Goal: Transaction & Acquisition: Purchase product/service

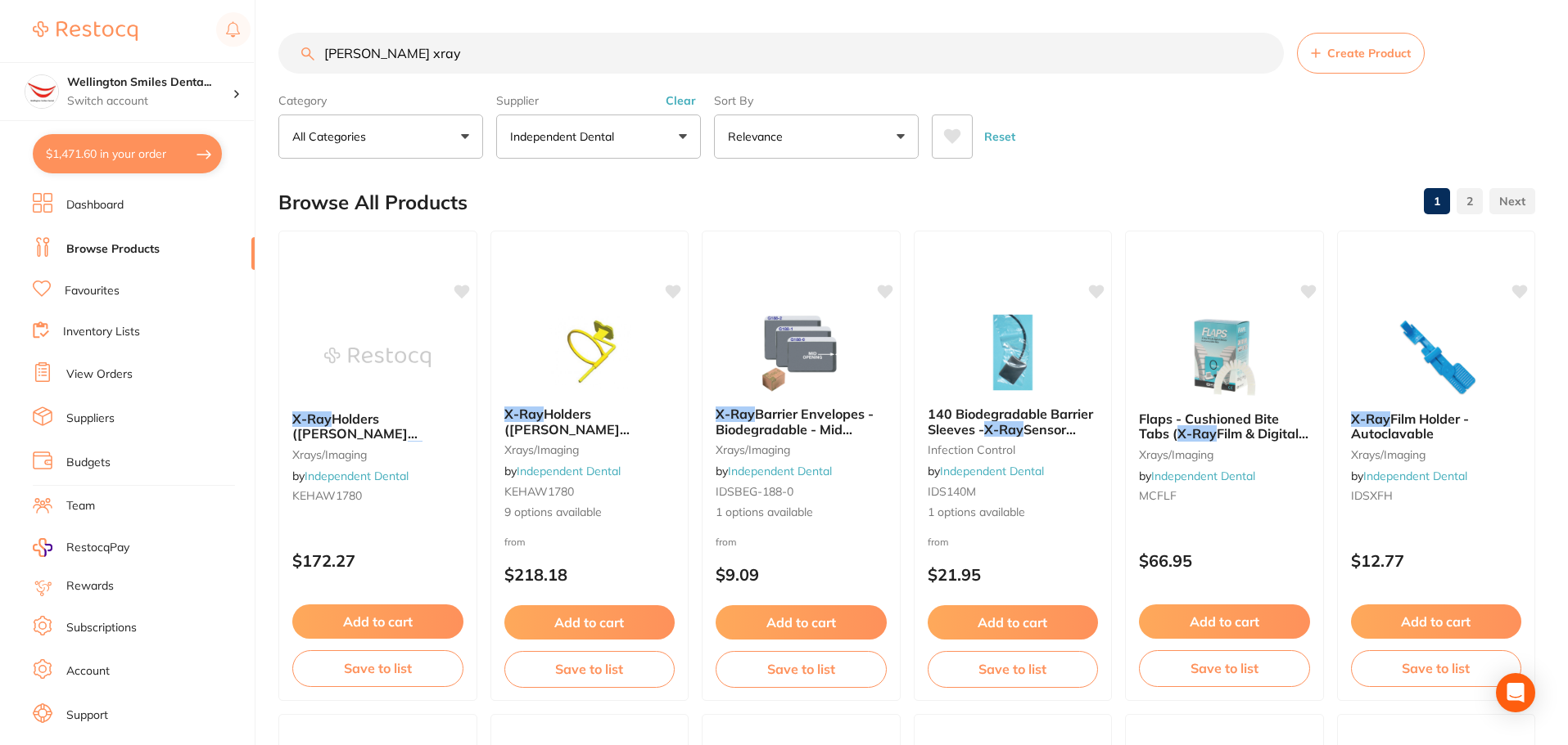
click at [681, 95] on button "Clear" at bounding box center [681, 101] width 40 height 15
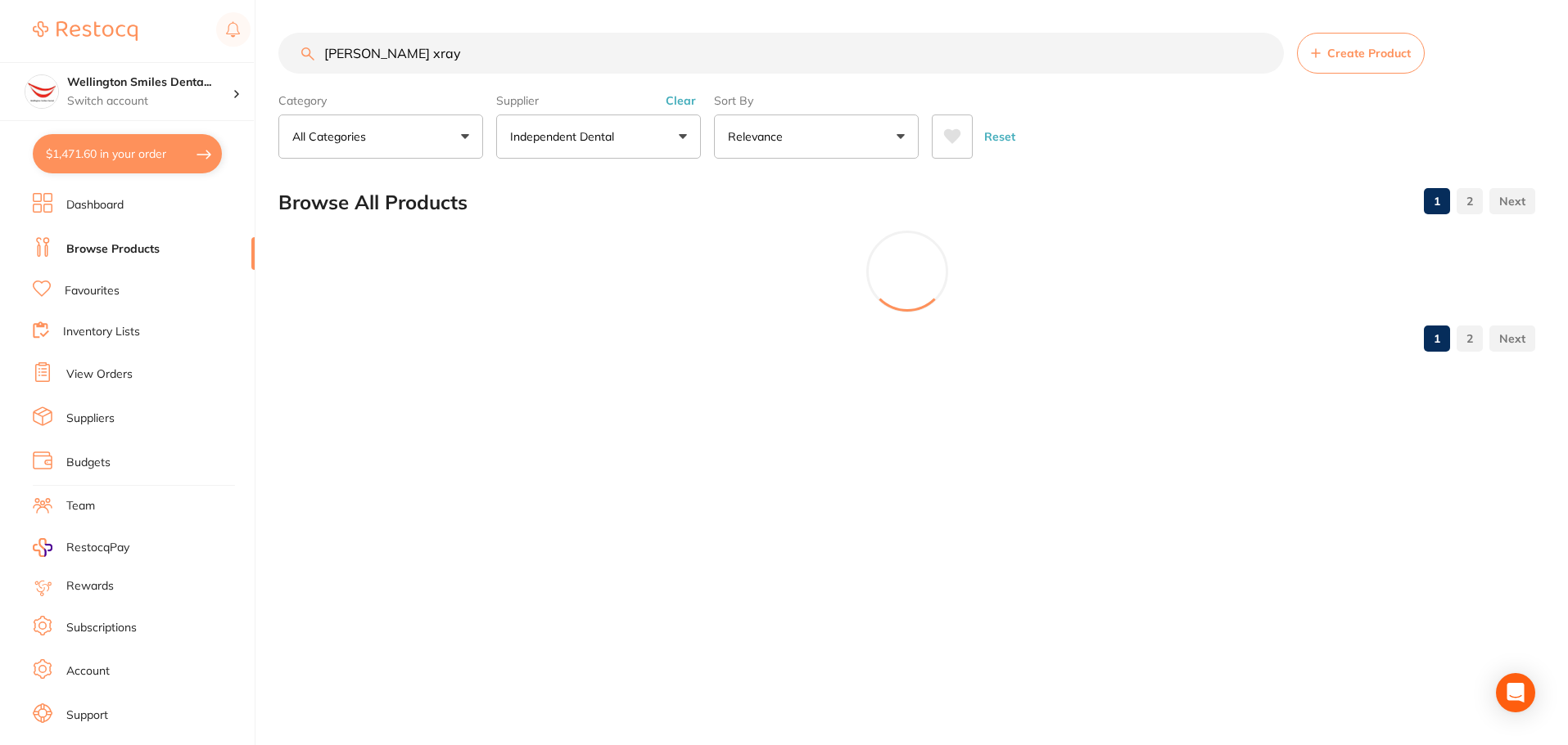
click at [526, 64] on input "[PERSON_NAME] xray" at bounding box center [781, 53] width 1006 height 41
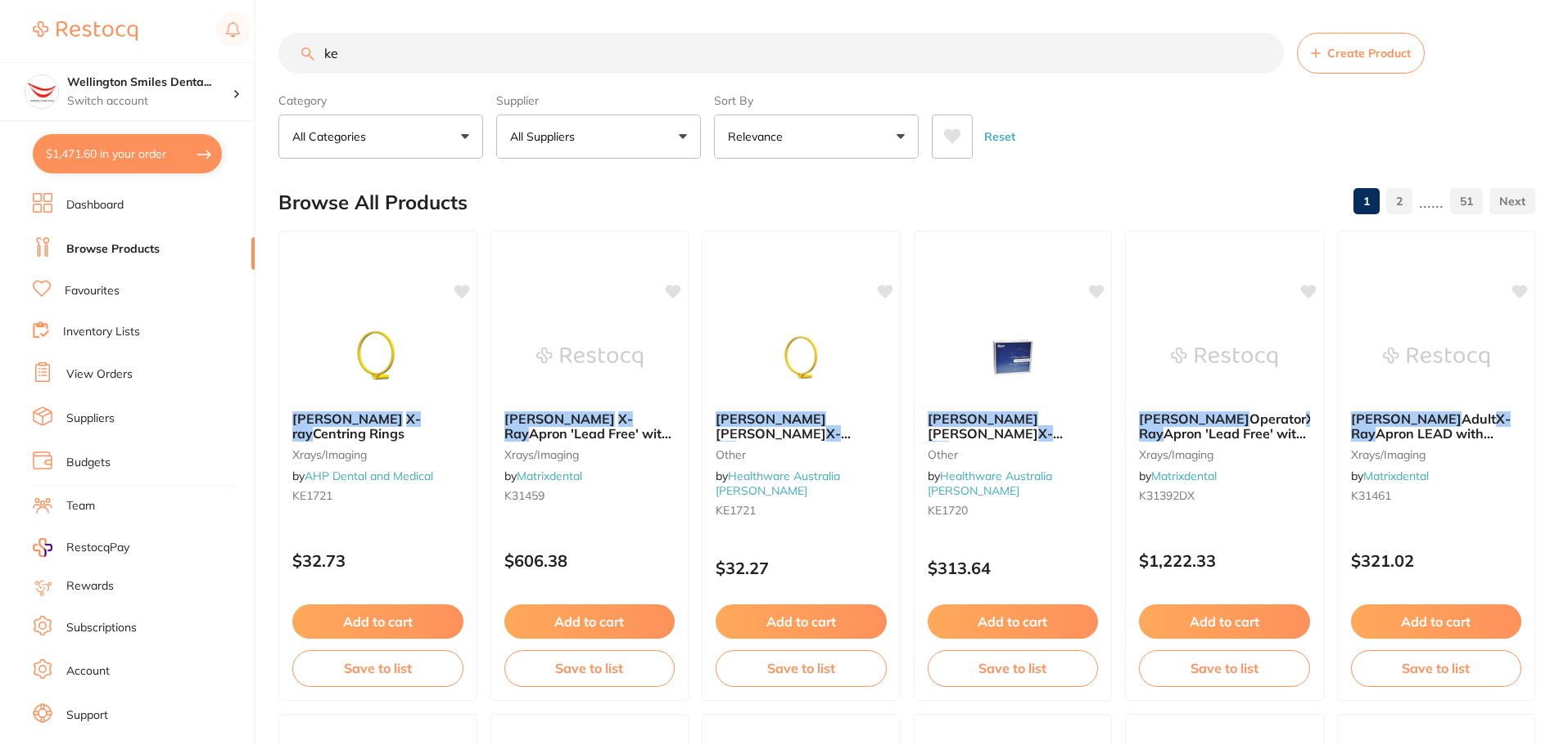
type input "k"
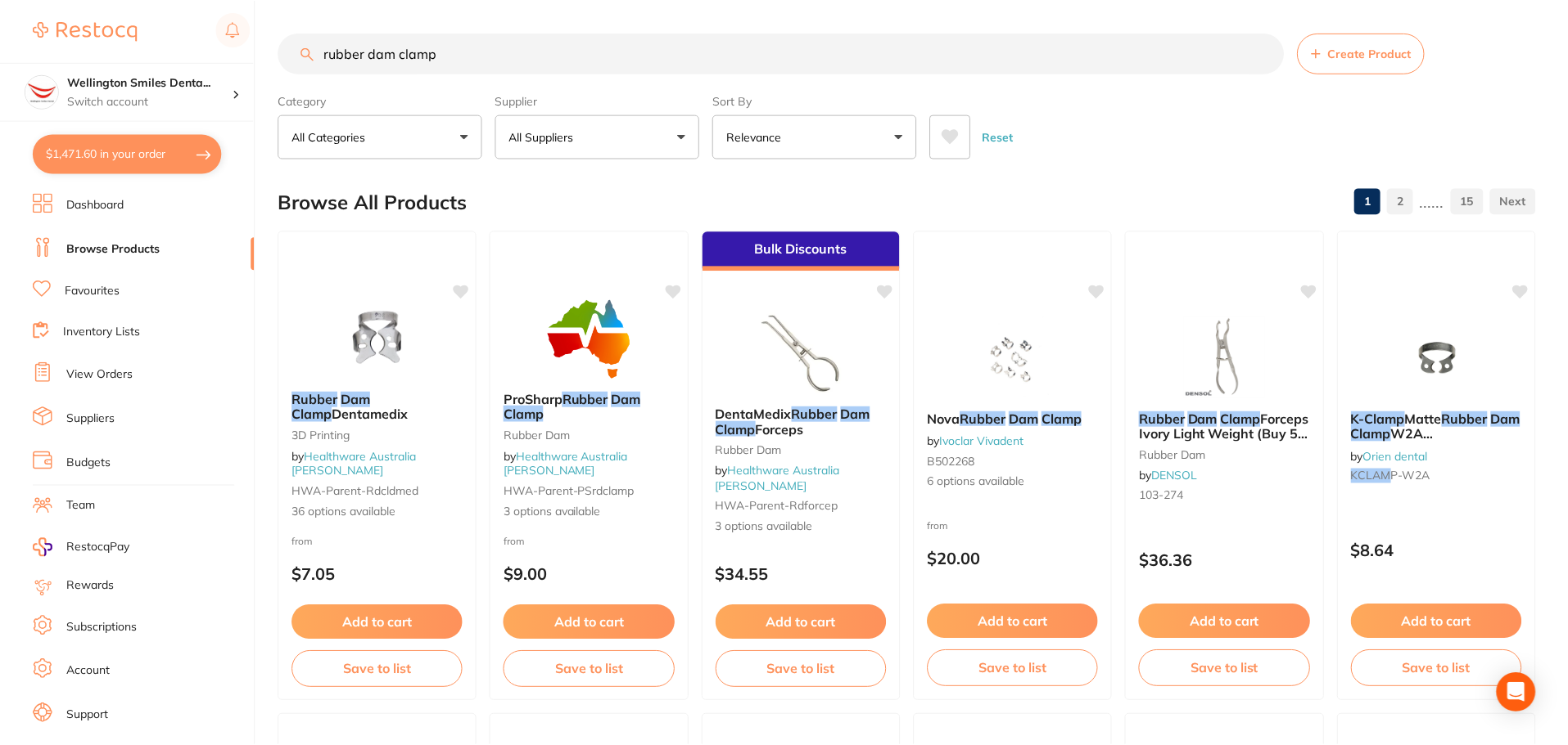
scroll to position [633, 0]
click at [588, 133] on button "All Suppliers" at bounding box center [598, 137] width 205 height 44
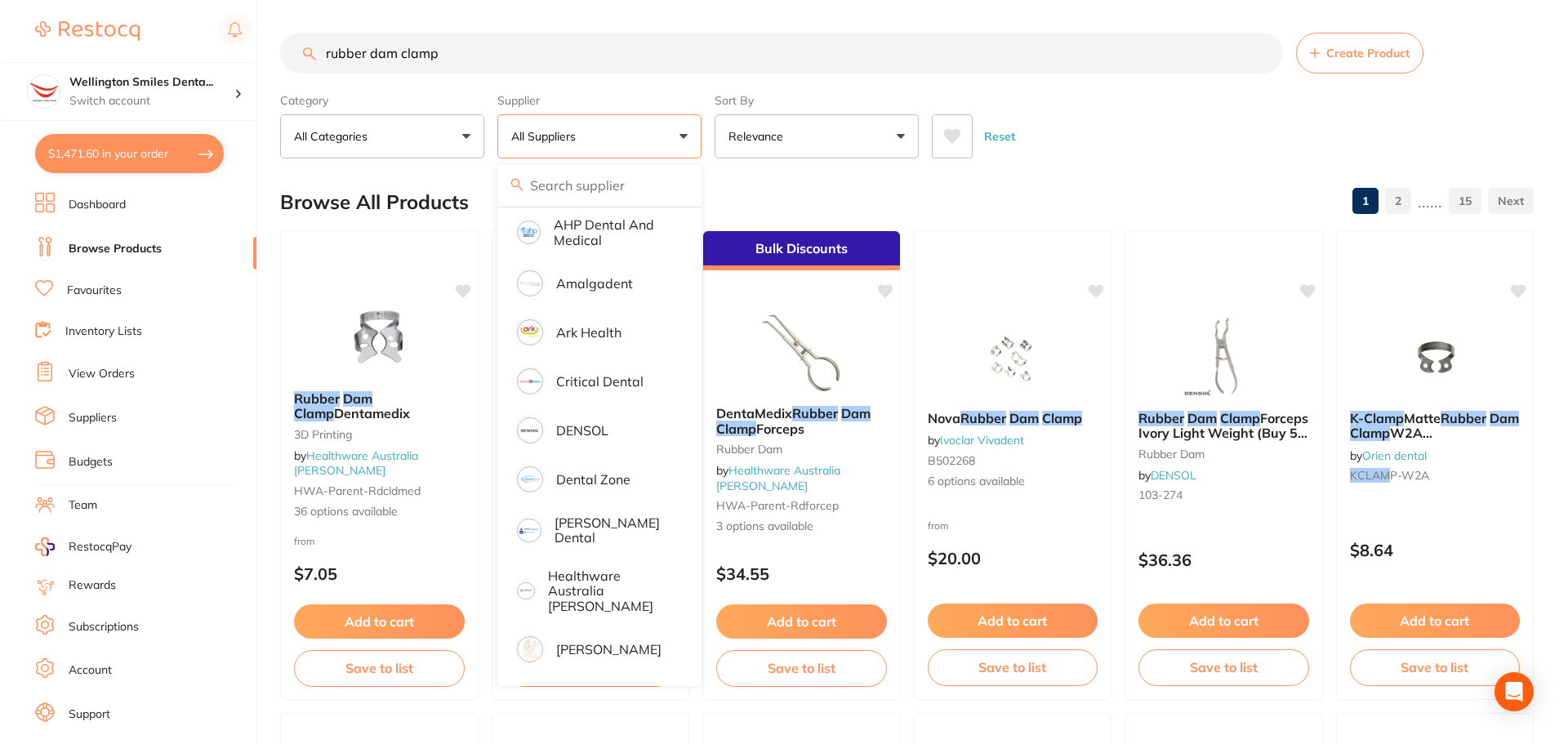
scroll to position [0, 0]
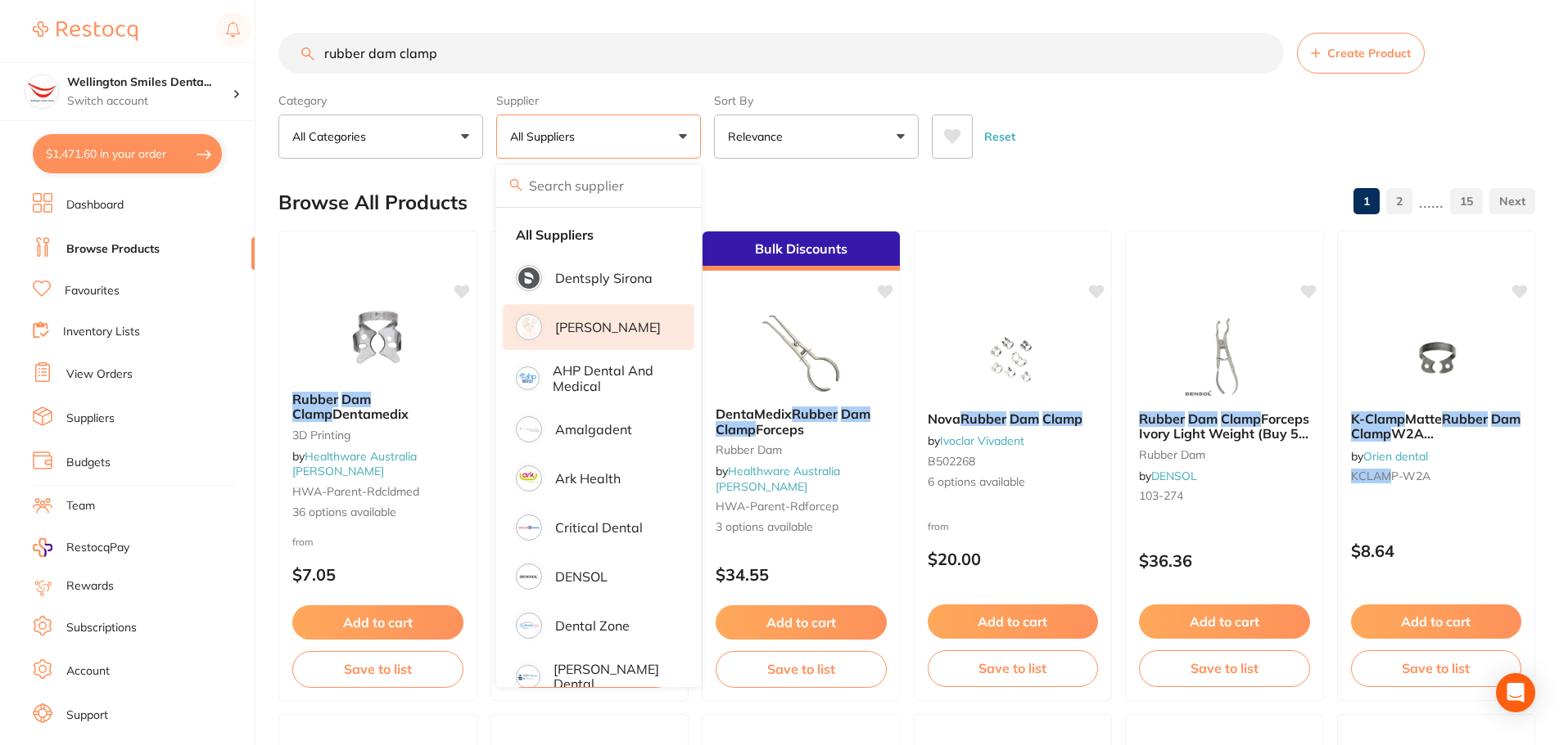
click at [596, 333] on p "[PERSON_NAME]" at bounding box center [608, 327] width 106 height 15
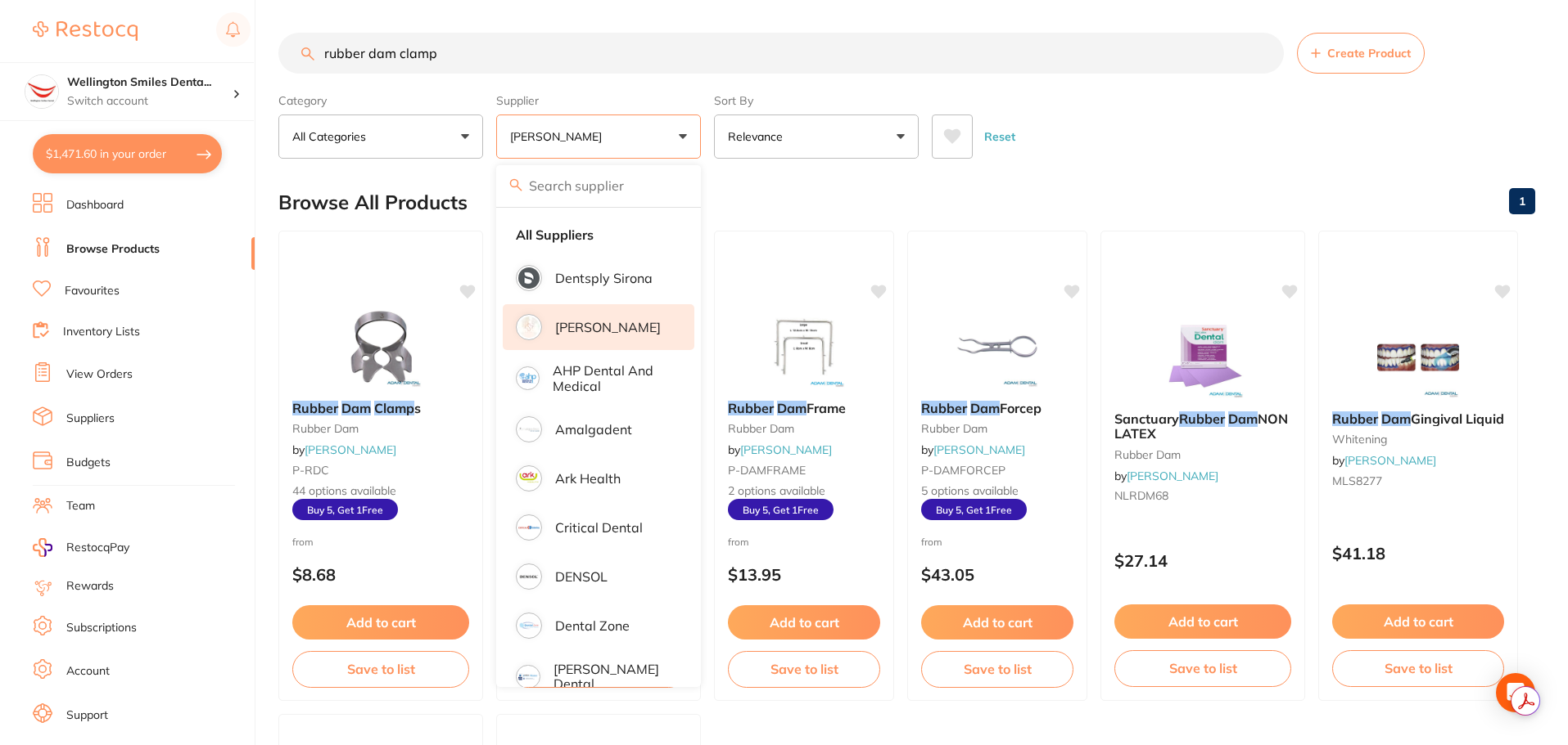
click at [1141, 114] on div "Reset" at bounding box center [1227, 130] width 590 height 57
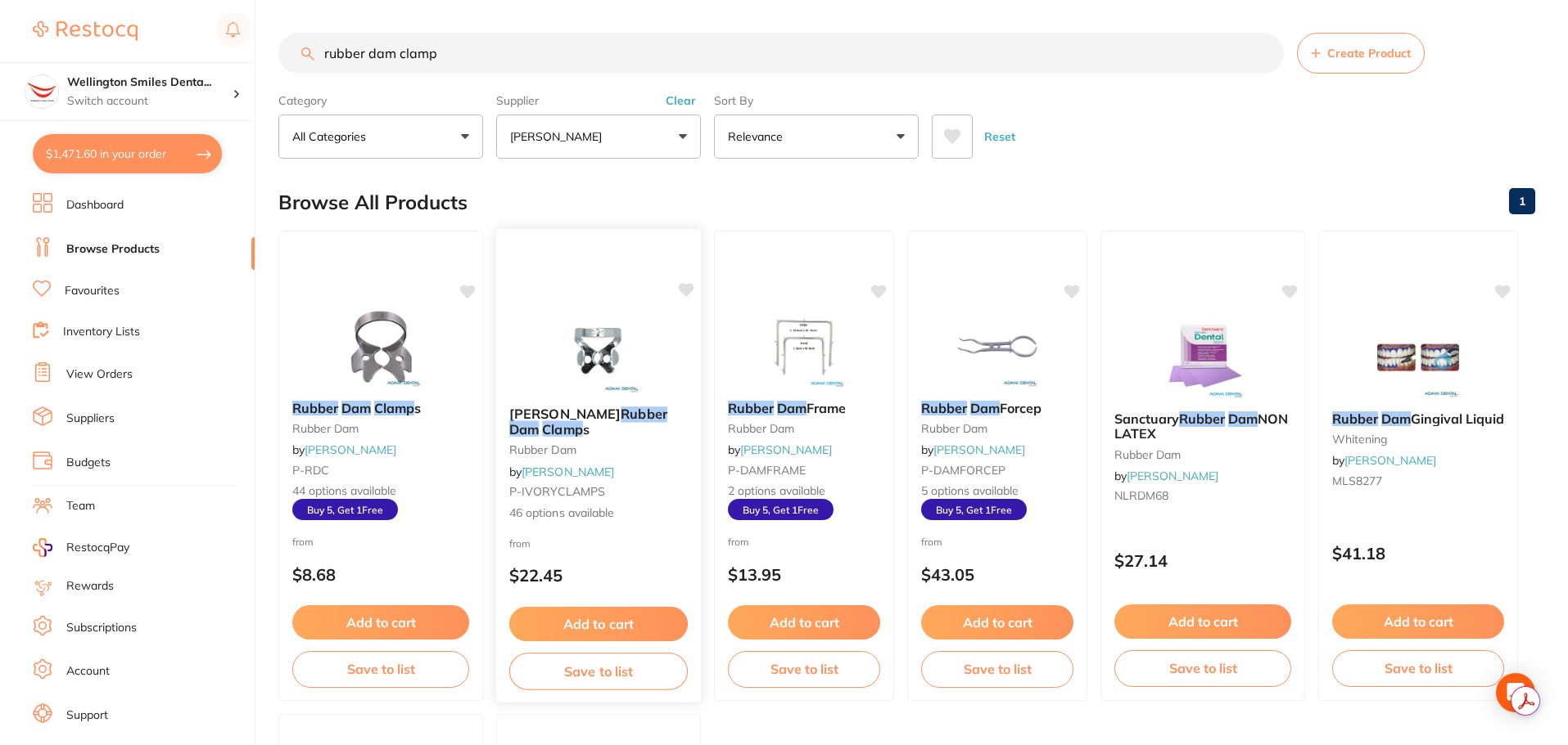
click at [611, 310] on div "[PERSON_NAME] Rubber Dam Clamp s rubber dam by [PERSON_NAME] P-IVORYCLAMPS 46 o…" at bounding box center [598, 467] width 207 height 476
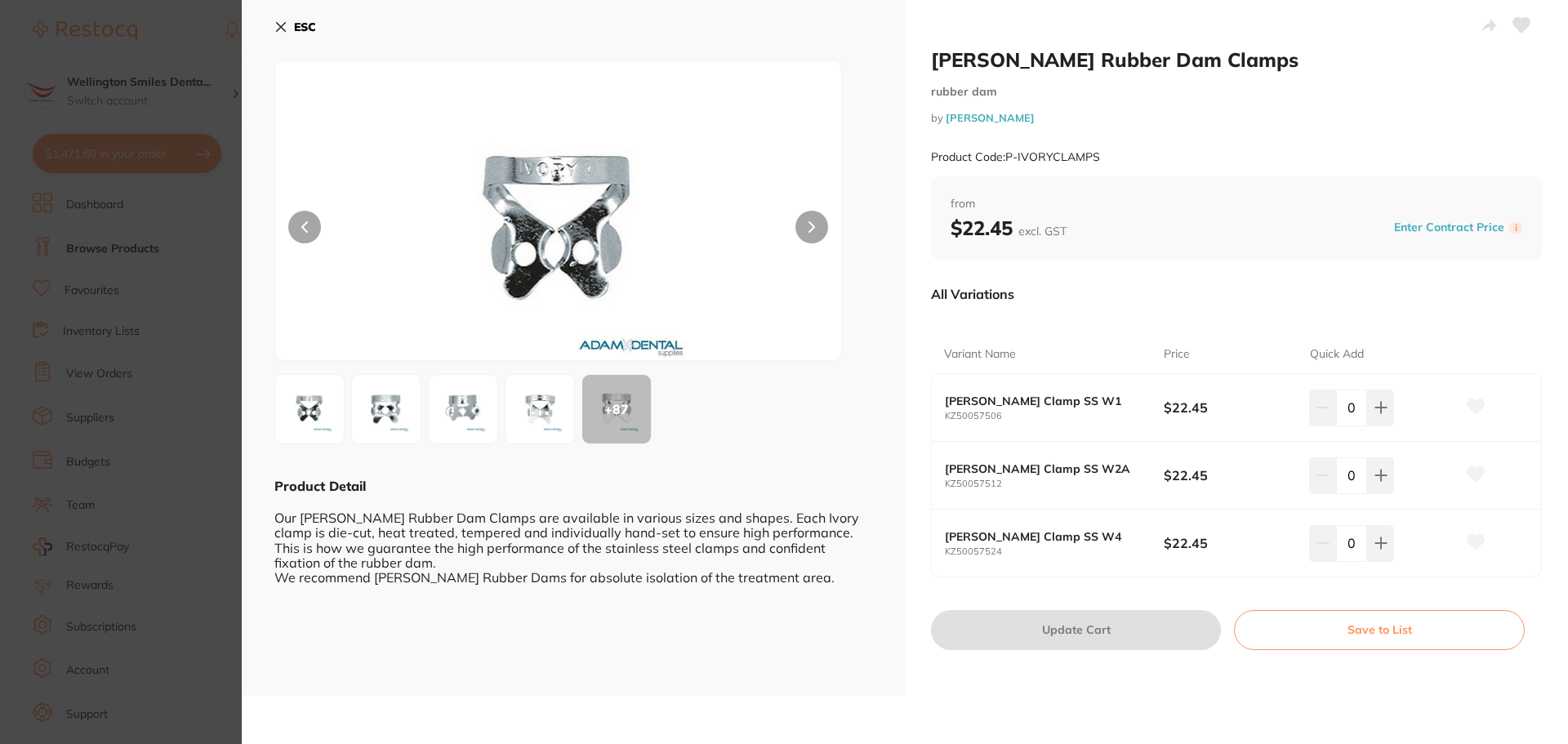
click at [803, 229] on button at bounding box center [812, 228] width 33 height 33
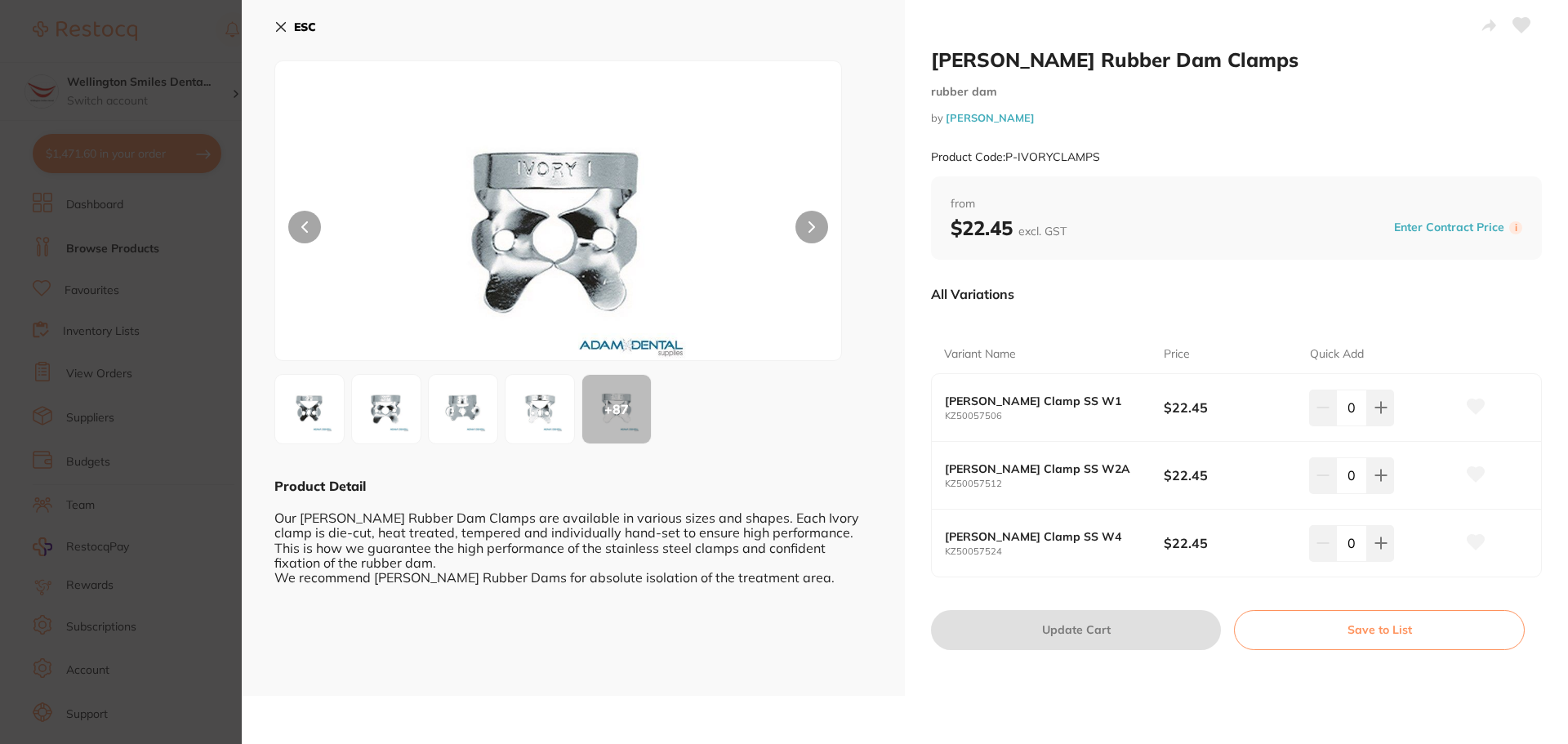
click at [291, 28] on button "ESC" at bounding box center [294, 27] width 41 height 28
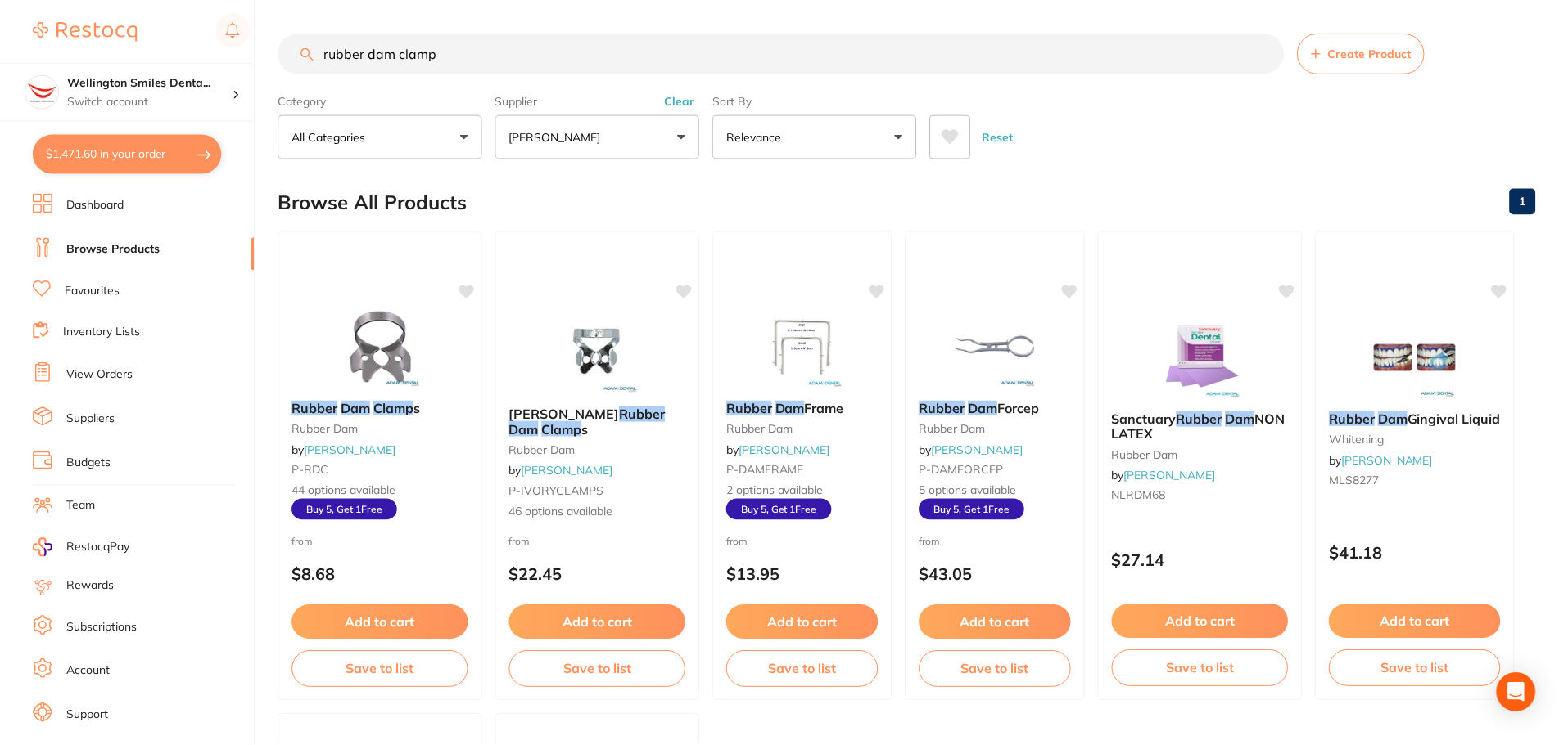
scroll to position [1, 0]
drag, startPoint x: 399, startPoint y: 54, endPoint x: 274, endPoint y: 54, distance: 125.0
click at [274, 54] on div "$1,471.60 Wellington Smiles Denta... Switch account Wellington Smiles Dental $1…" at bounding box center [784, 371] width 1568 height 745
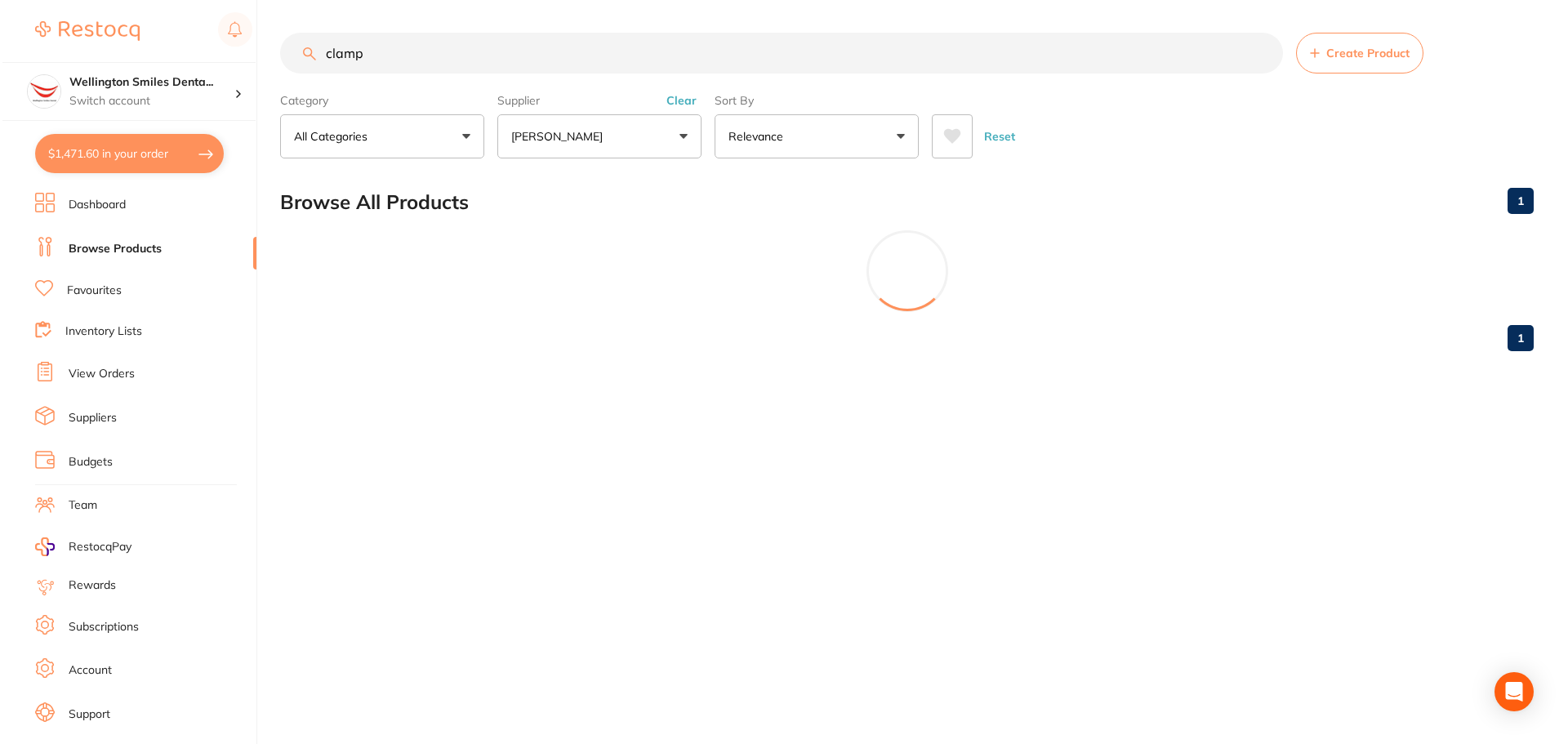
scroll to position [0, 0]
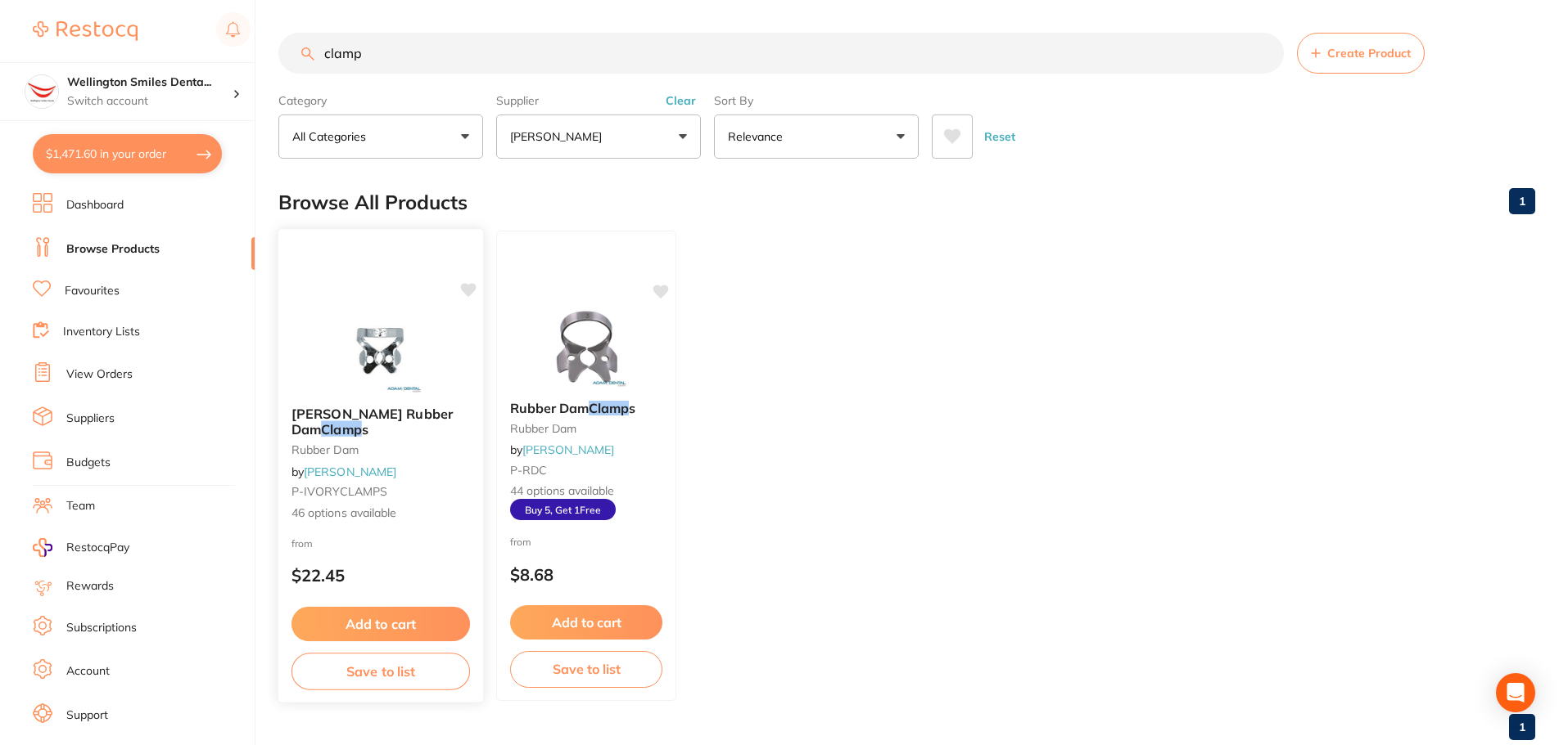
click at [449, 349] on div at bounding box center [381, 352] width 205 height 83
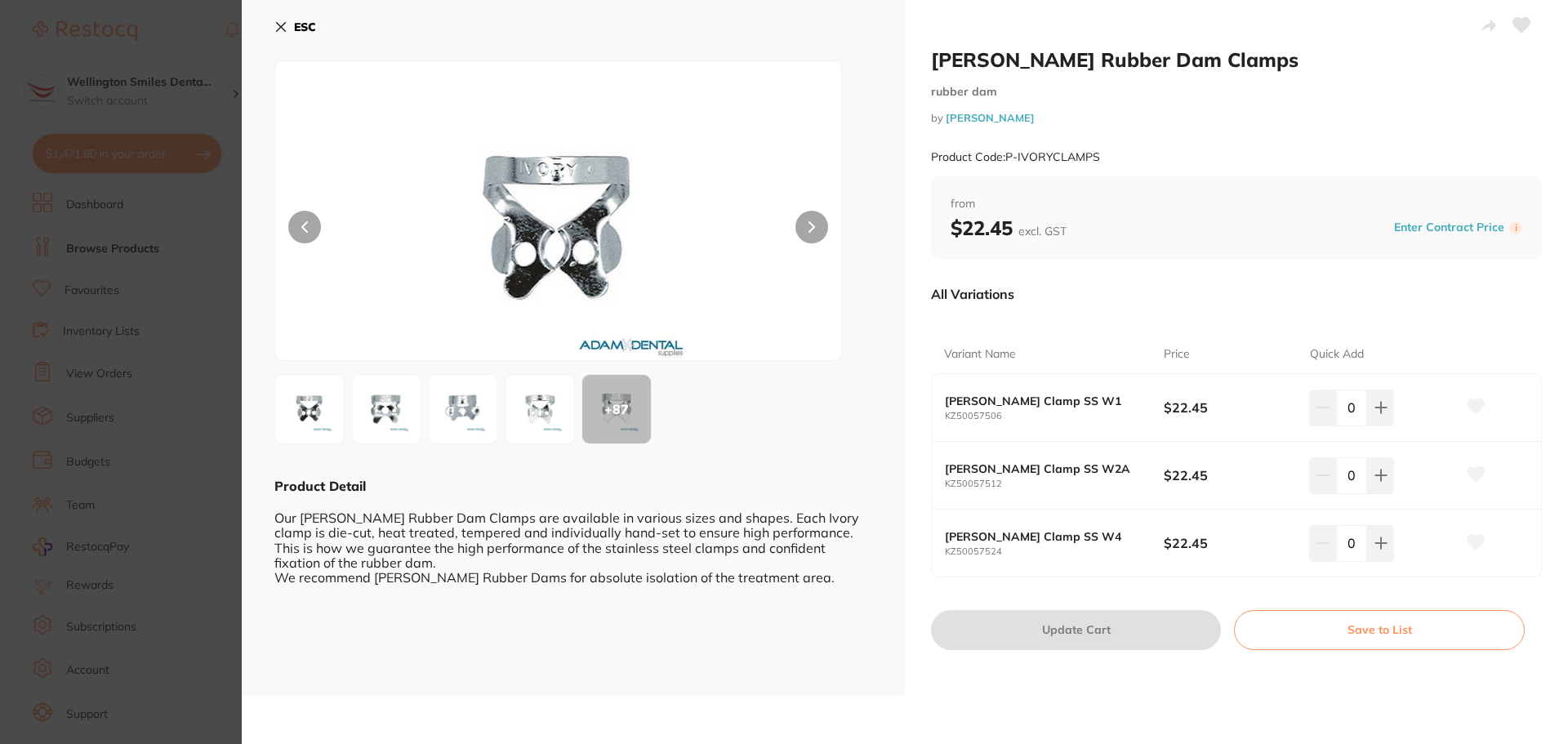
click at [272, 23] on div "ESC + 87 Product Detail Our [PERSON_NAME] Rubber Dam Clamps are available in va…" at bounding box center [573, 348] width 663 height 696
click at [274, 23] on icon at bounding box center [281, 27] width 13 height 13
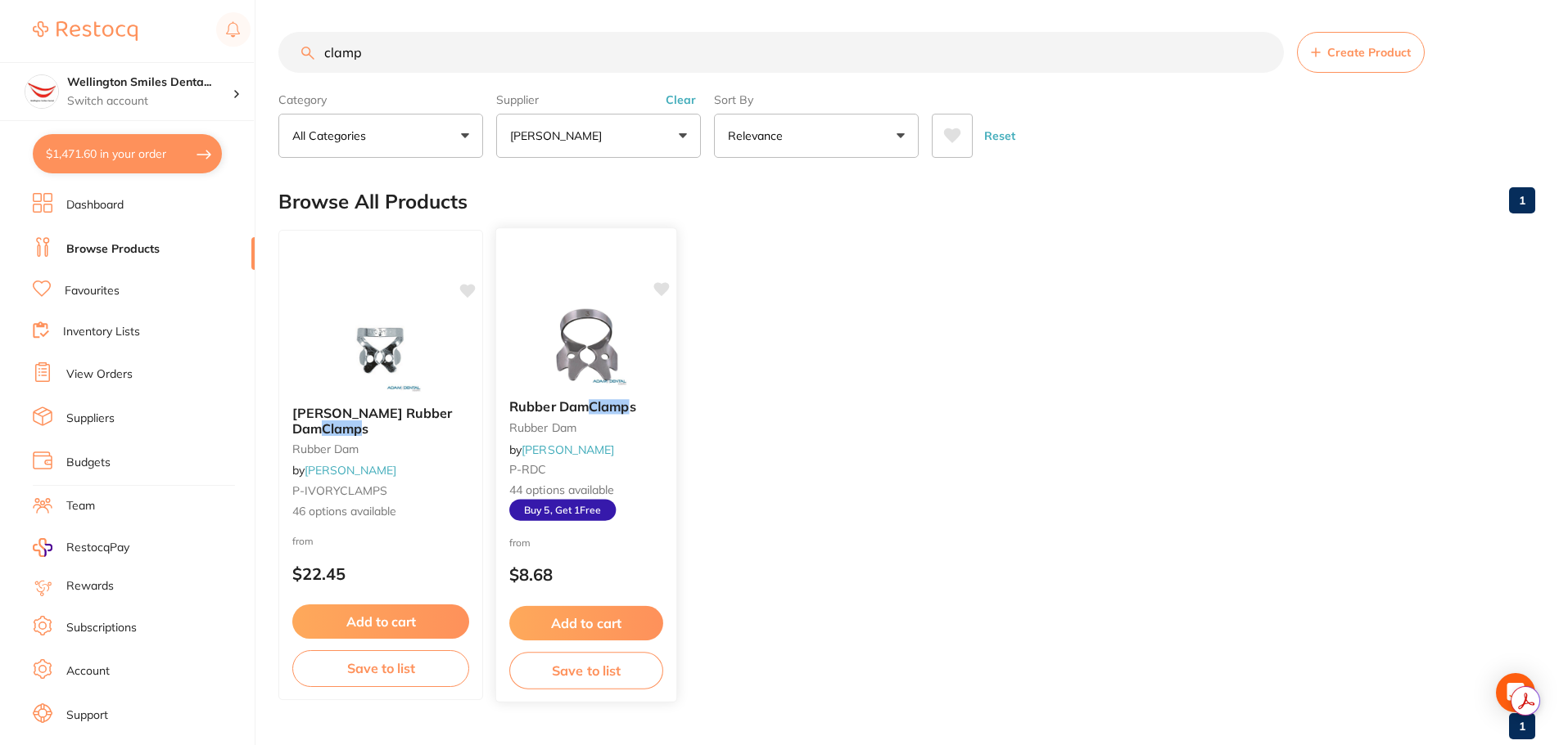
click at [551, 357] on img at bounding box center [585, 344] width 108 height 83
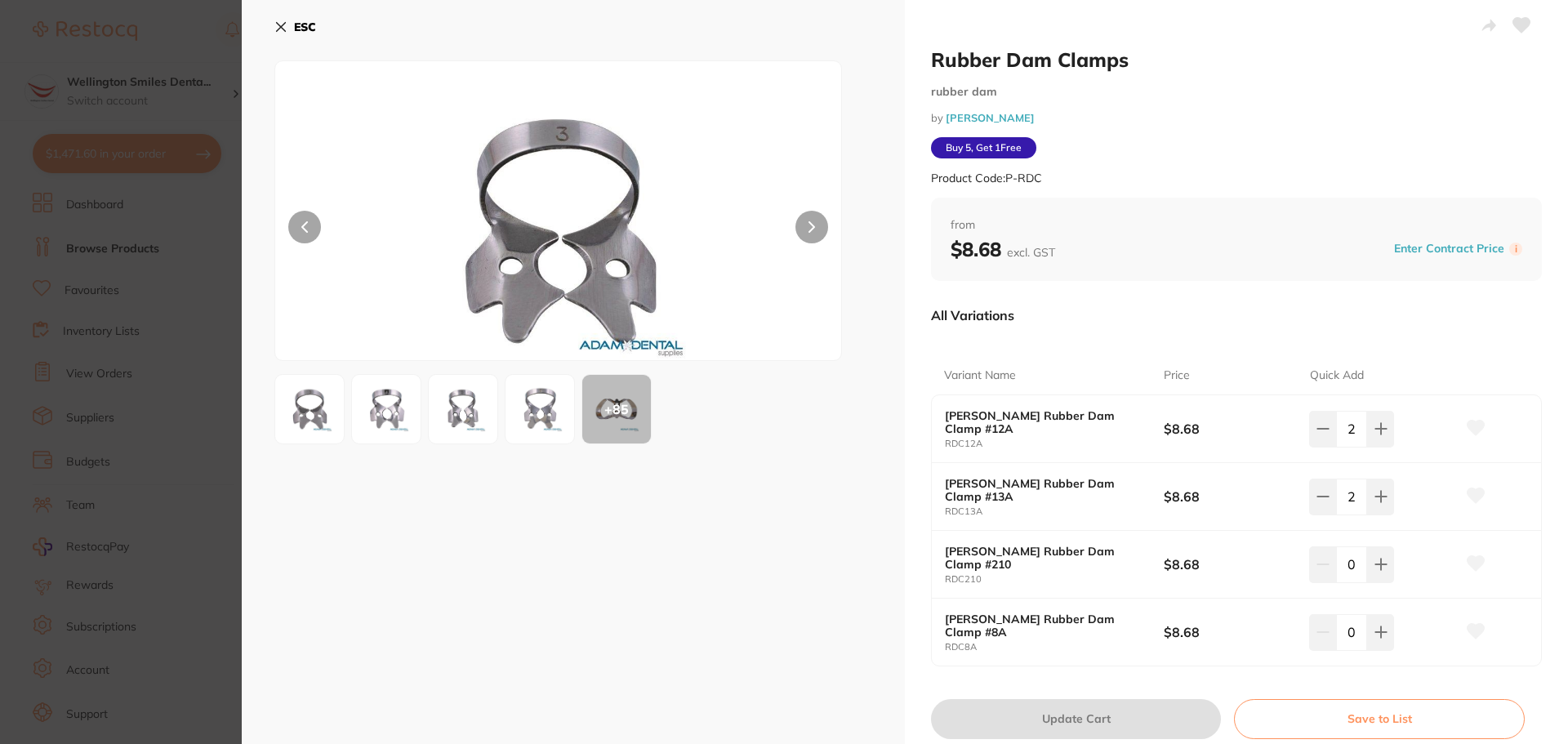
scroll to position [53, 0]
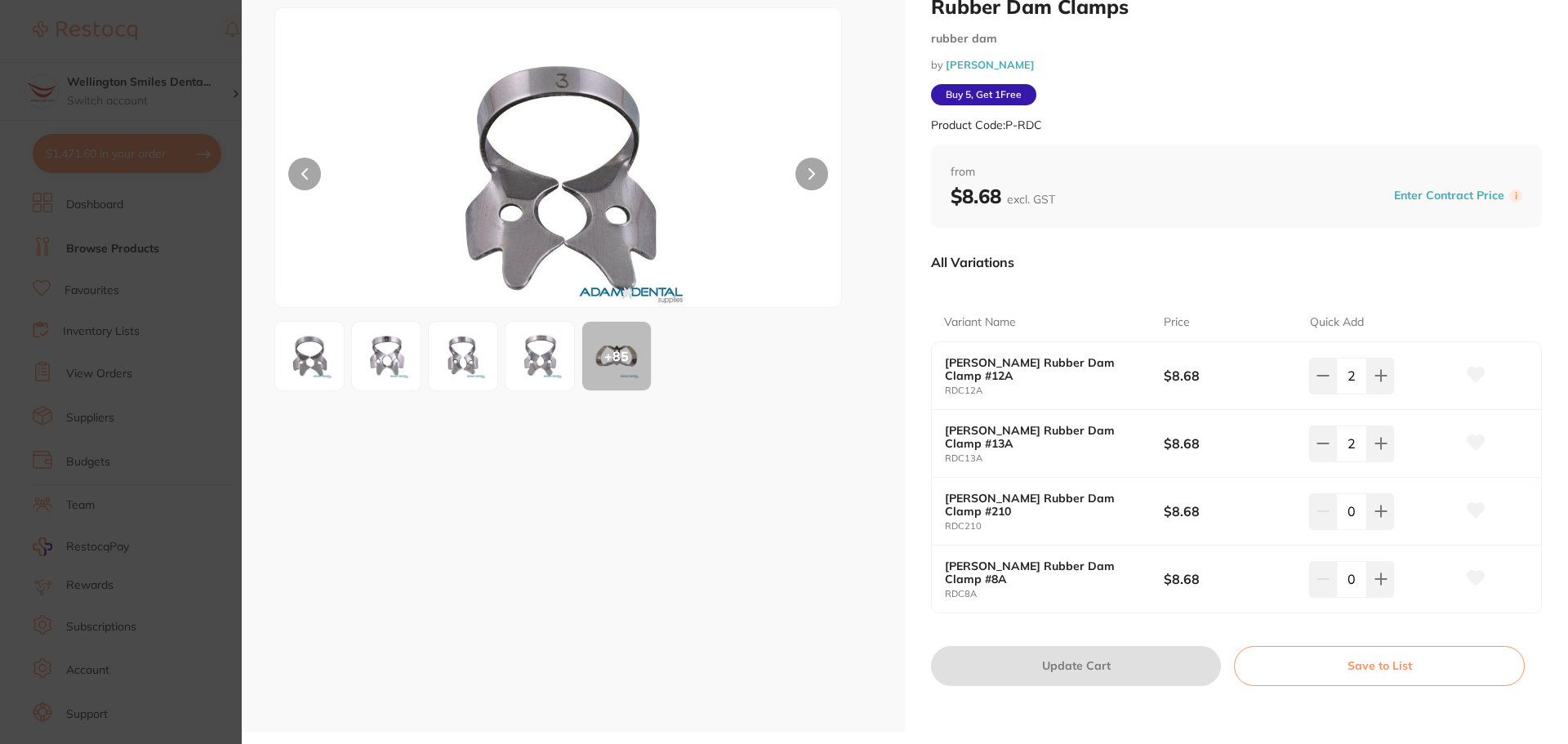
click at [1069, 440] on b "[PERSON_NAME] Rubber Dam Clamp #13A" at bounding box center [1043, 437] width 197 height 27
click at [526, 338] on img at bounding box center [540, 356] width 59 height 59
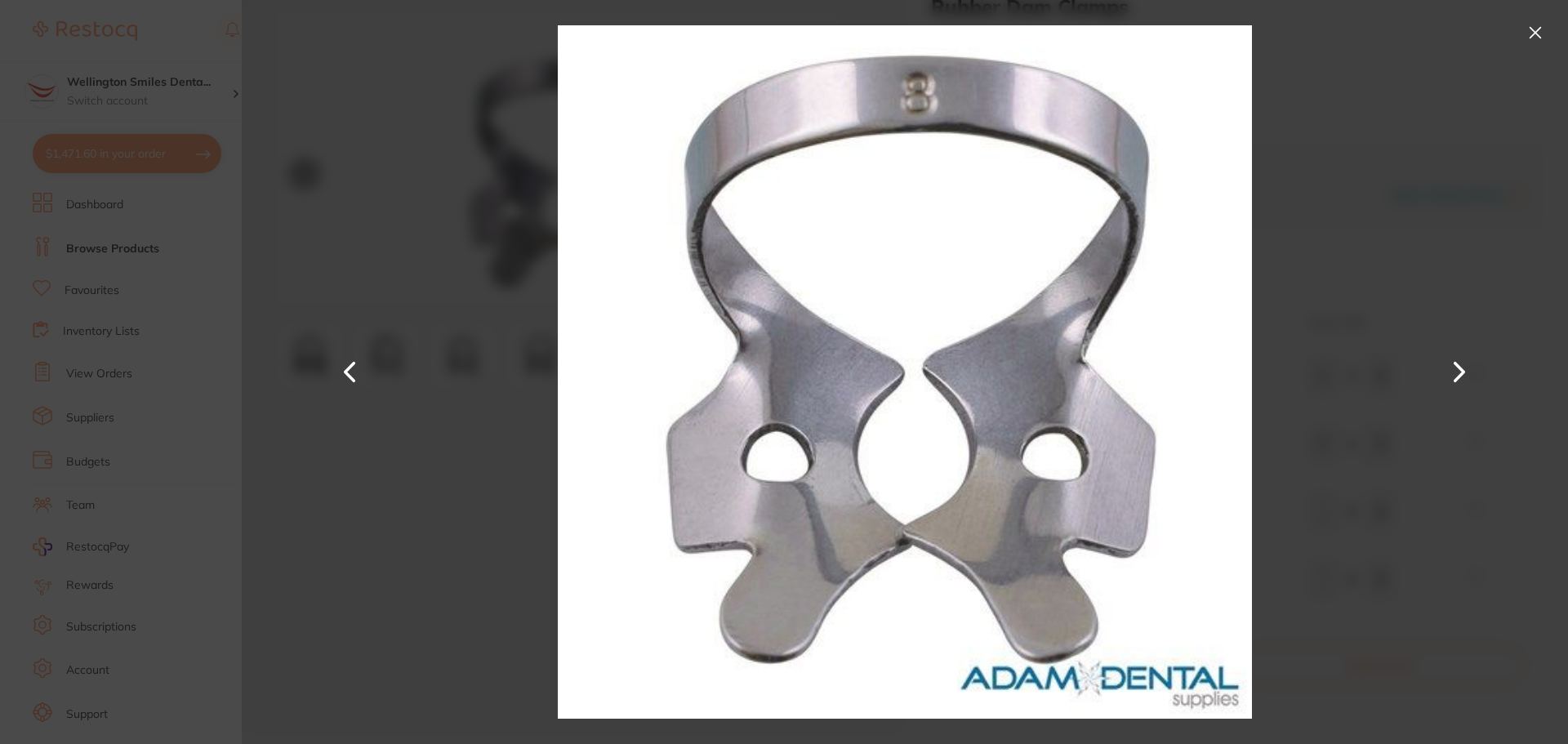
click at [460, 355] on div at bounding box center [905, 372] width 1327 height 744
click at [1539, 41] on button at bounding box center [1535, 32] width 27 height 27
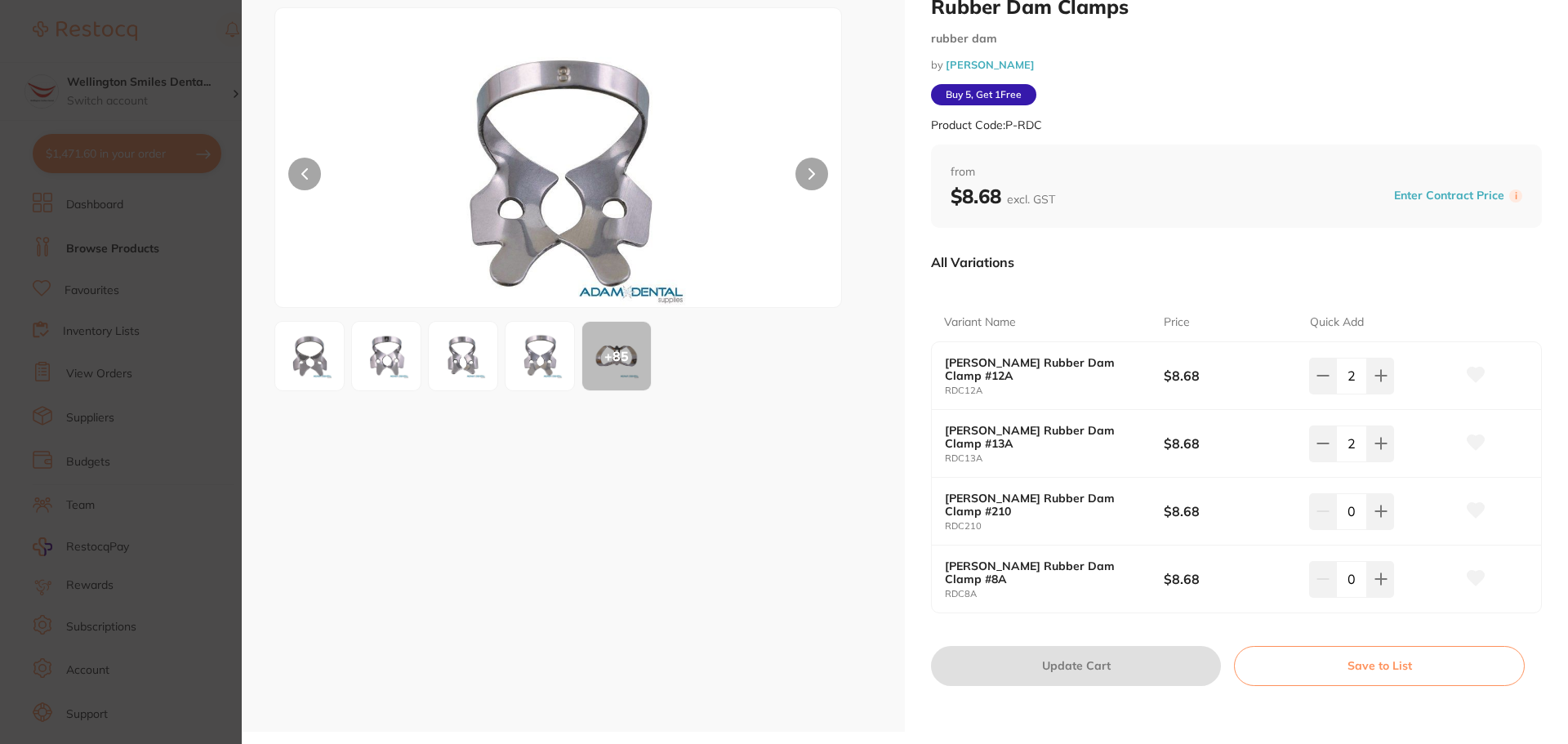
click at [412, 342] on img at bounding box center [386, 356] width 59 height 59
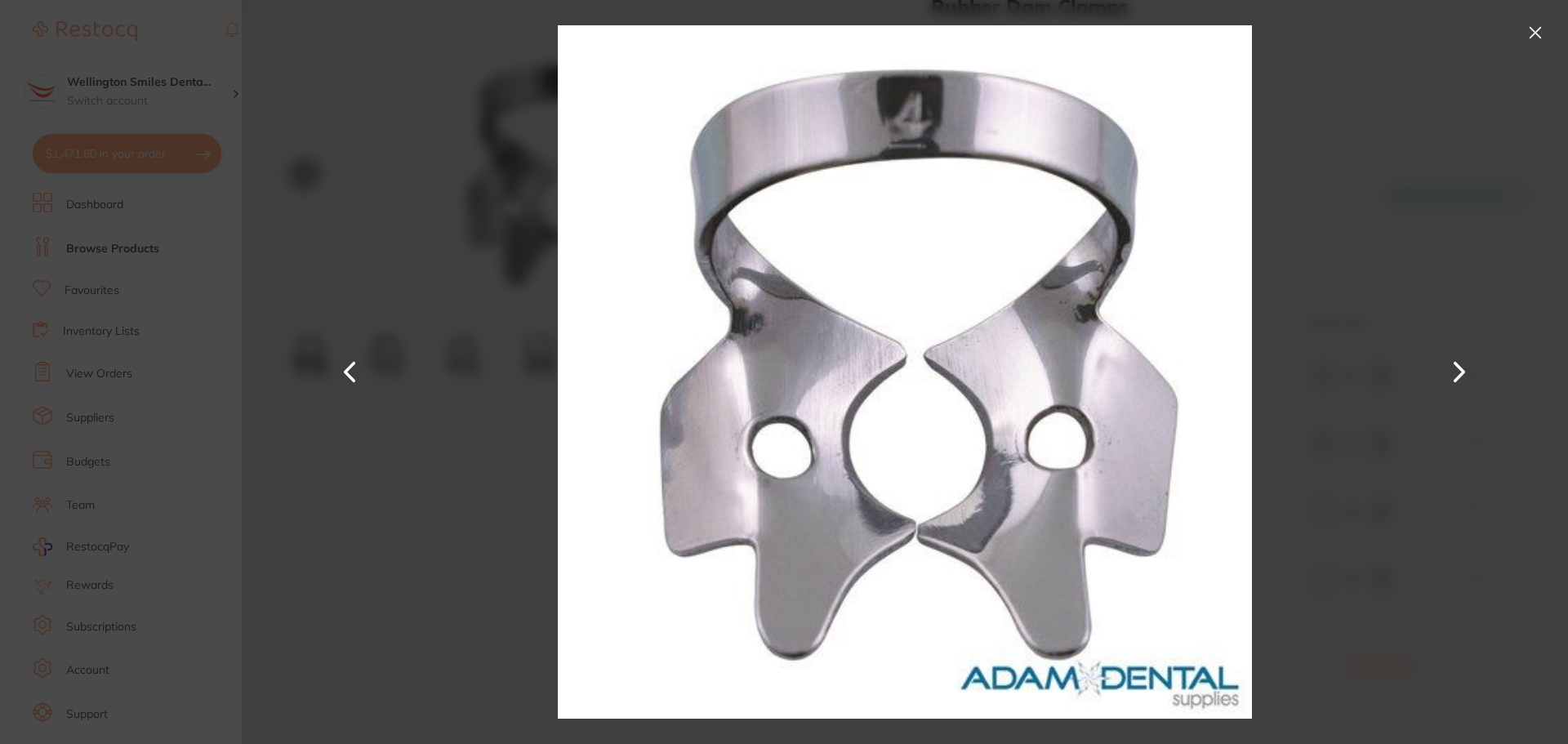
click at [1548, 27] on button at bounding box center [1535, 32] width 27 height 27
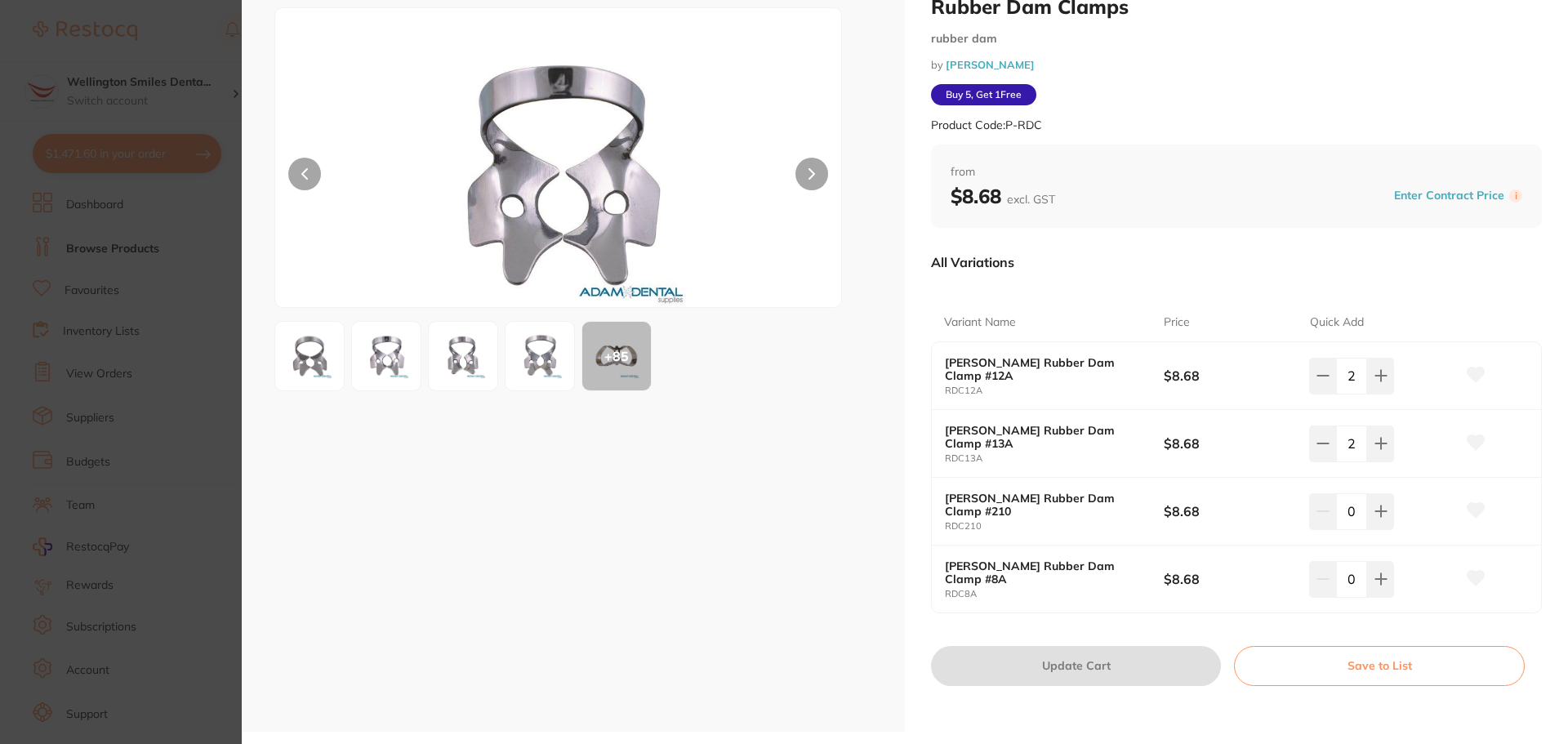
click at [636, 361] on div "+ 85" at bounding box center [616, 356] width 69 height 69
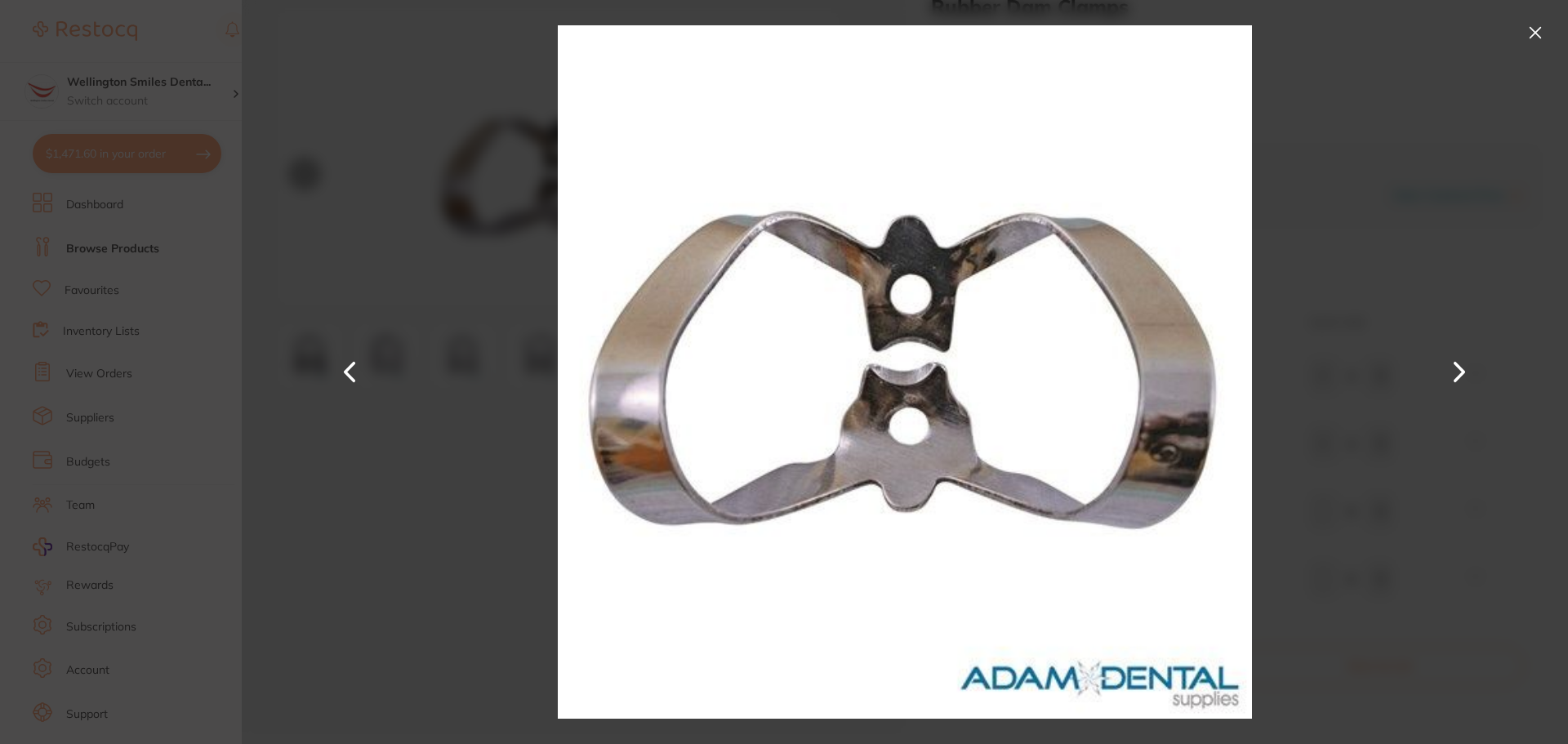
click at [1532, 43] on button at bounding box center [1535, 32] width 27 height 27
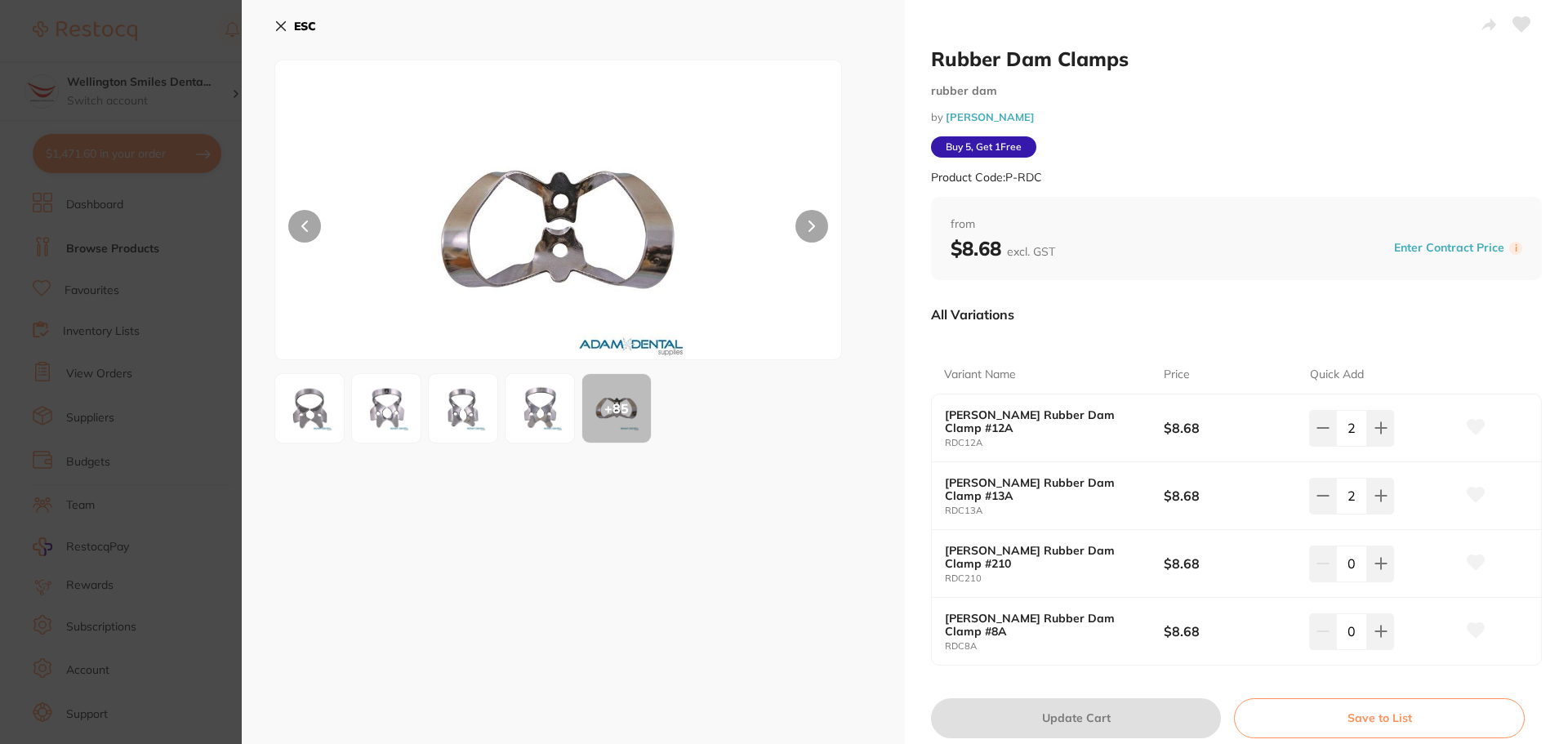
scroll to position [0, 0]
click at [275, 27] on icon at bounding box center [281, 27] width 13 height 13
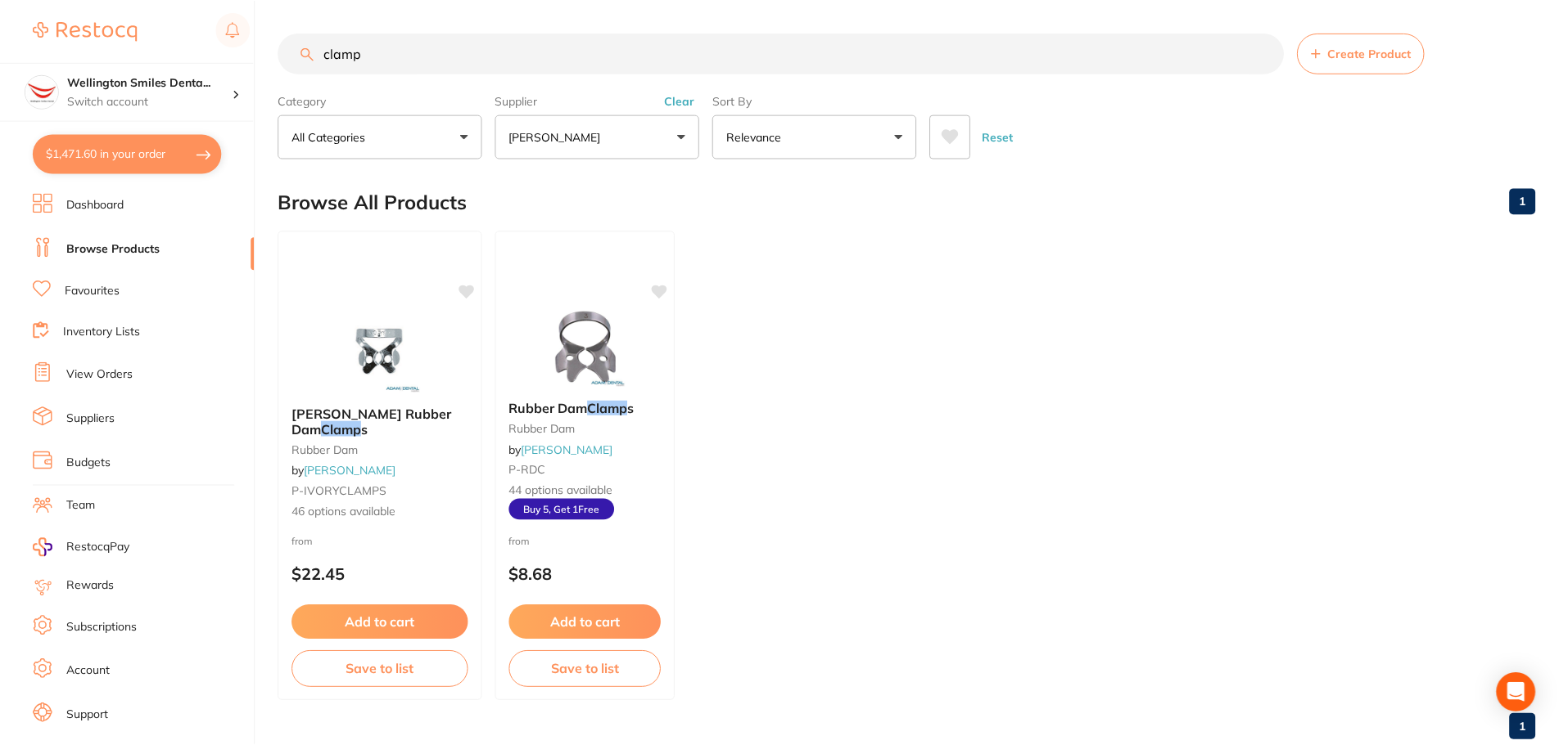
scroll to position [1, 0]
click at [398, 59] on input "clamp" at bounding box center [781, 52] width 1006 height 41
drag, startPoint x: 373, startPoint y: 43, endPoint x: 95, endPoint y: 67, distance: 279.0
click at [95, 67] on div "$1,471.60 Wellington Smiles Denta... Switch account Wellington Smiles Dental $1…" at bounding box center [784, 371] width 1568 height 745
type input "14A"
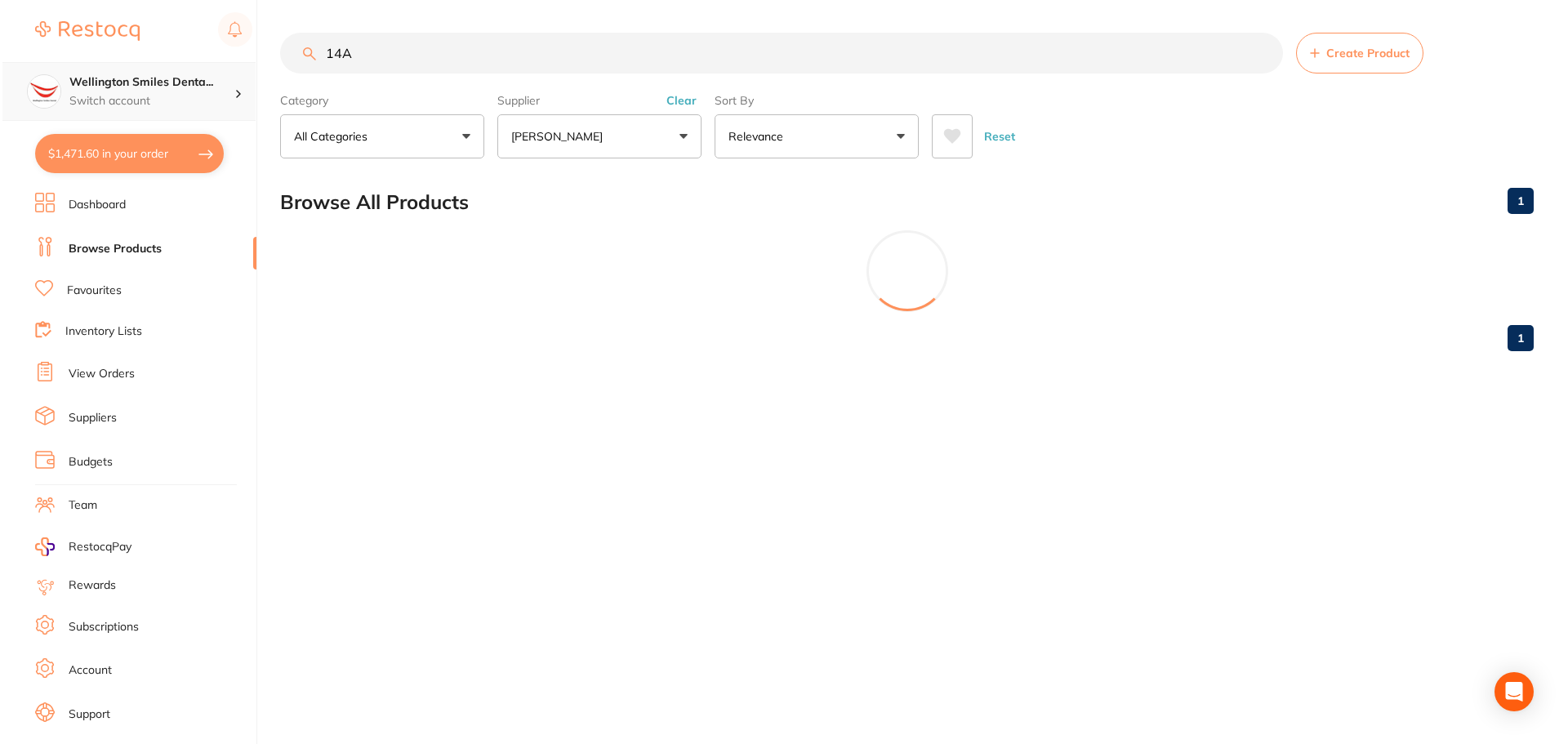
scroll to position [0, 0]
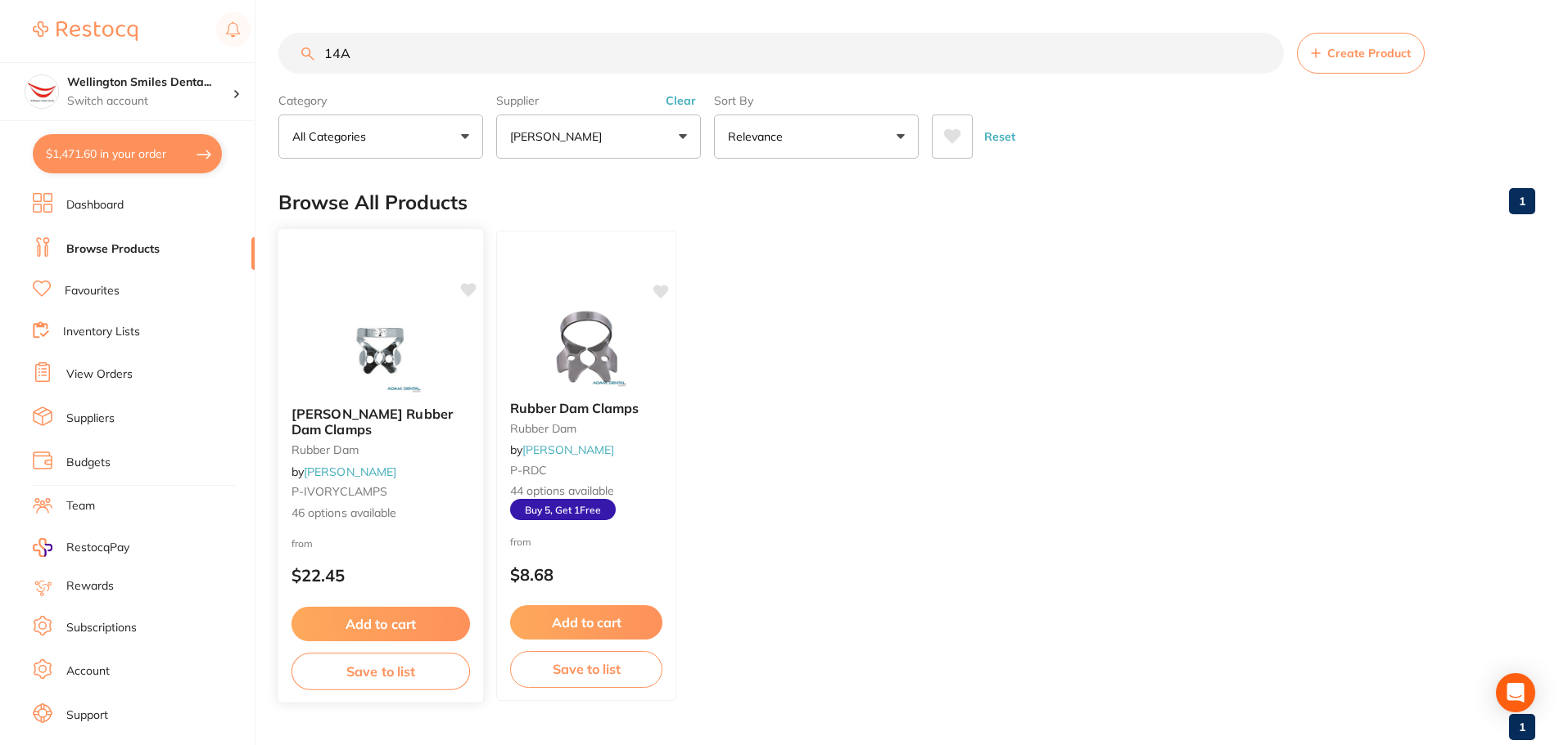
click at [354, 328] on img at bounding box center [380, 352] width 108 height 83
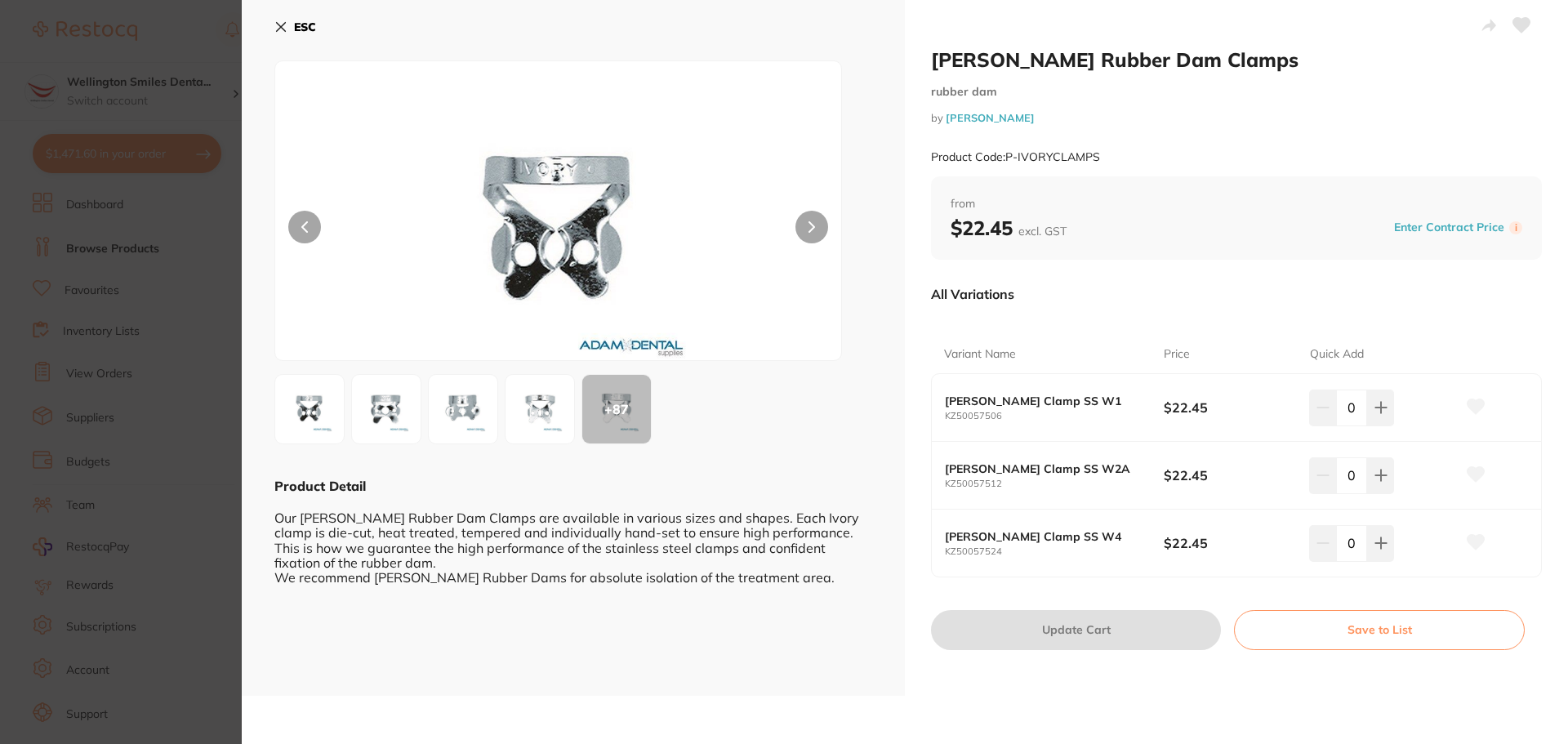
click at [281, 27] on icon at bounding box center [282, 28] width 9 height 9
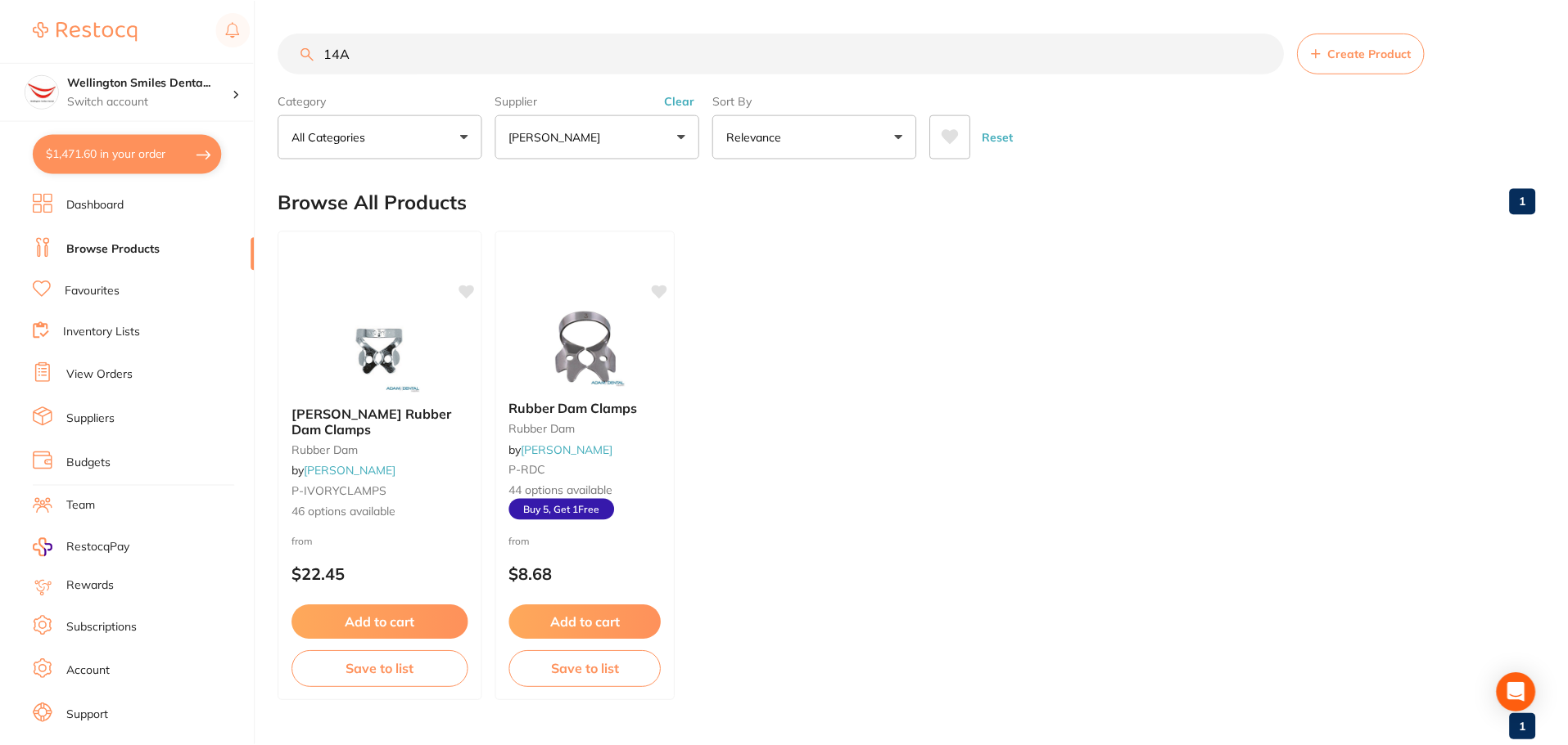
scroll to position [1, 0]
click at [96, 213] on link "Dashboard" at bounding box center [95, 206] width 57 height 17
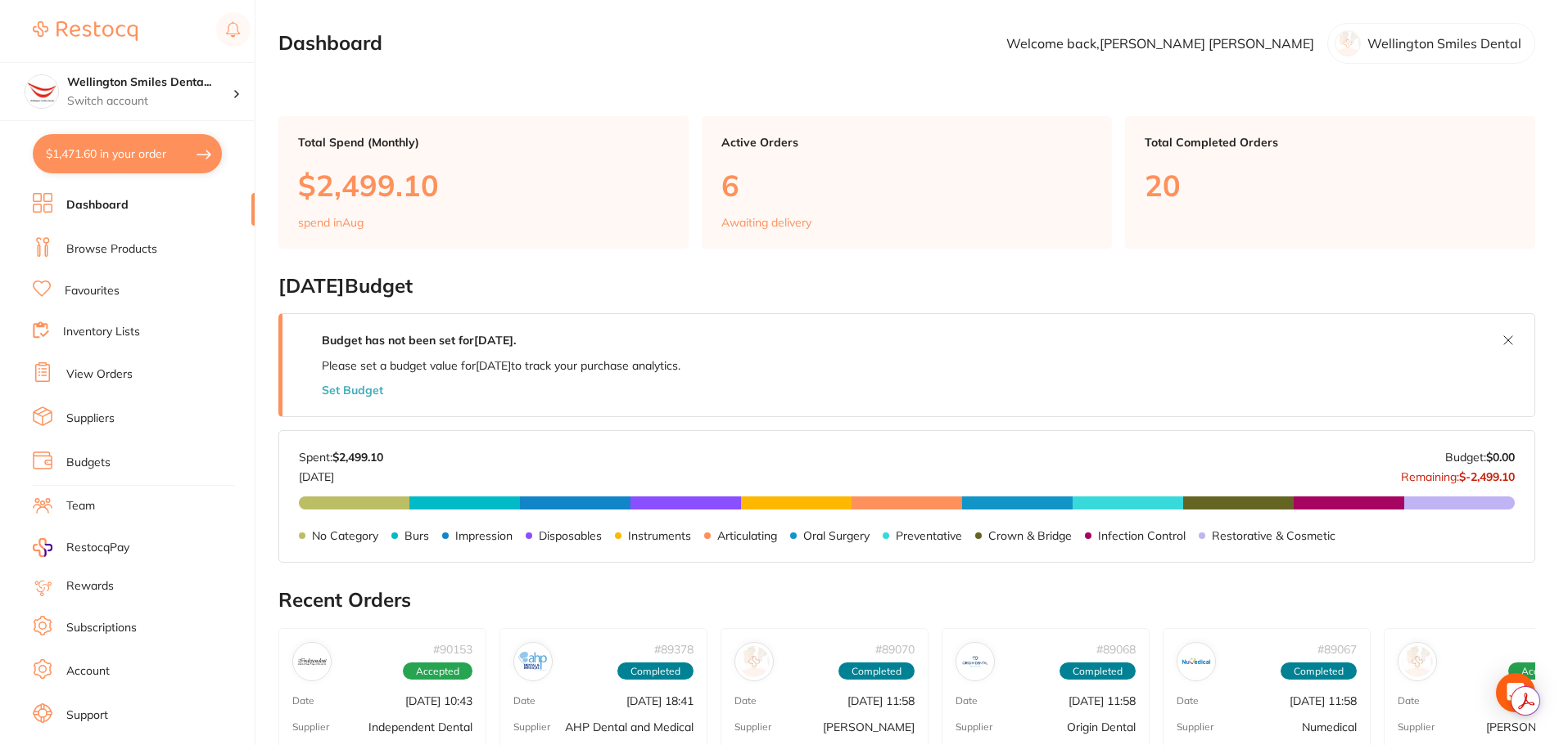
click at [117, 374] on link "View Orders" at bounding box center [99, 375] width 66 height 17
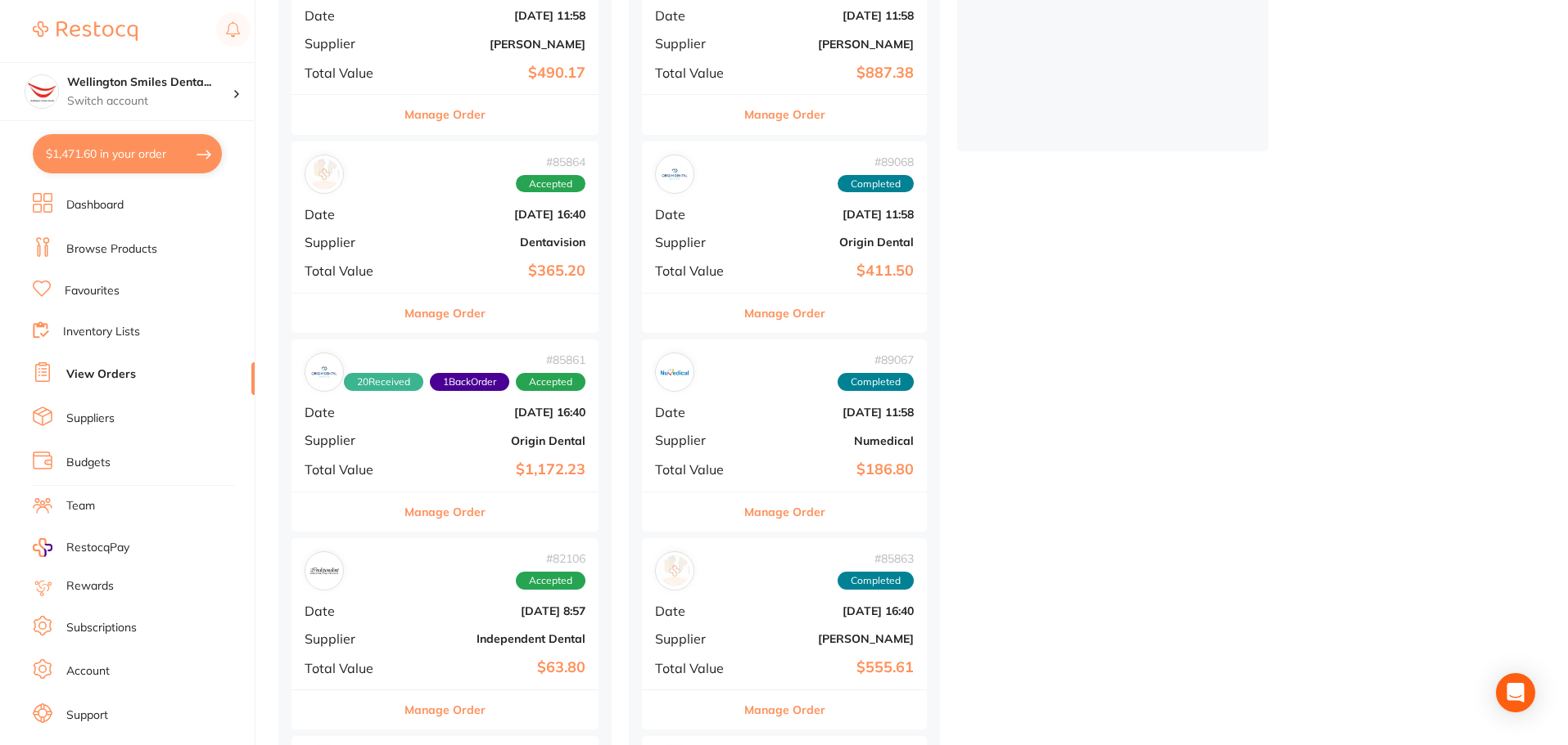
scroll to position [900, 0]
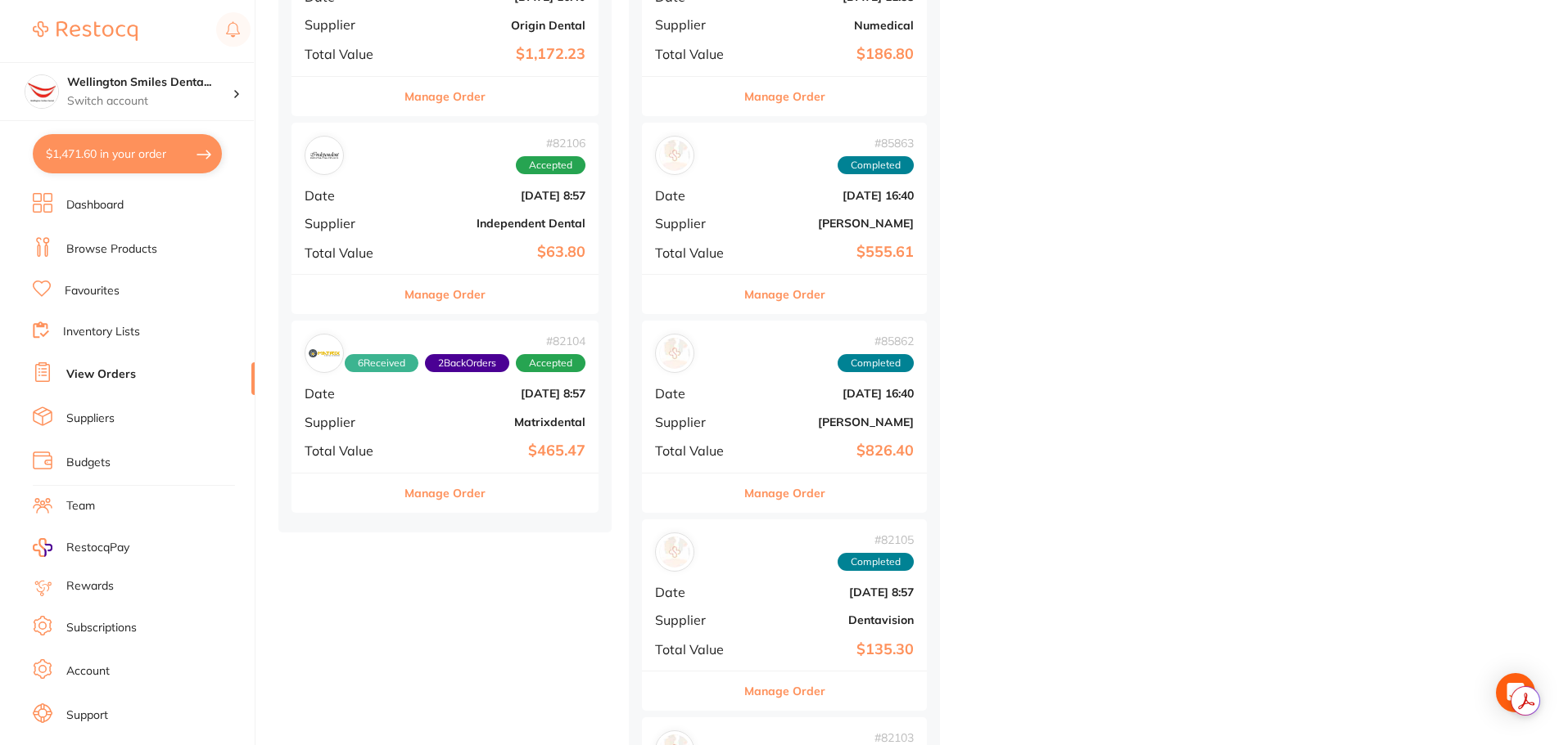
click at [449, 498] on button "Manage Order" at bounding box center [445, 493] width 81 height 40
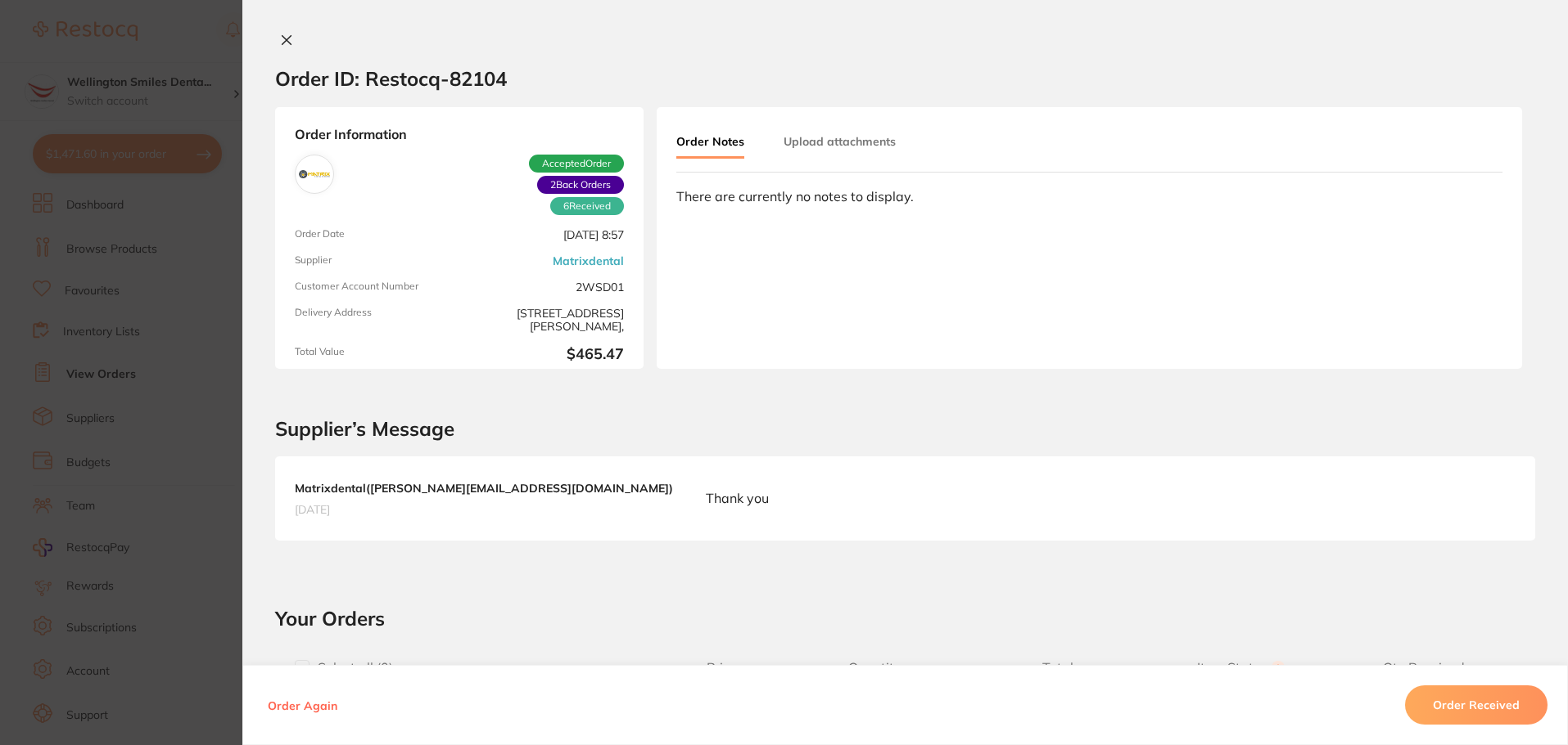
click at [293, 39] on button at bounding box center [286, 41] width 23 height 17
